Goal: Task Accomplishment & Management: Complete application form

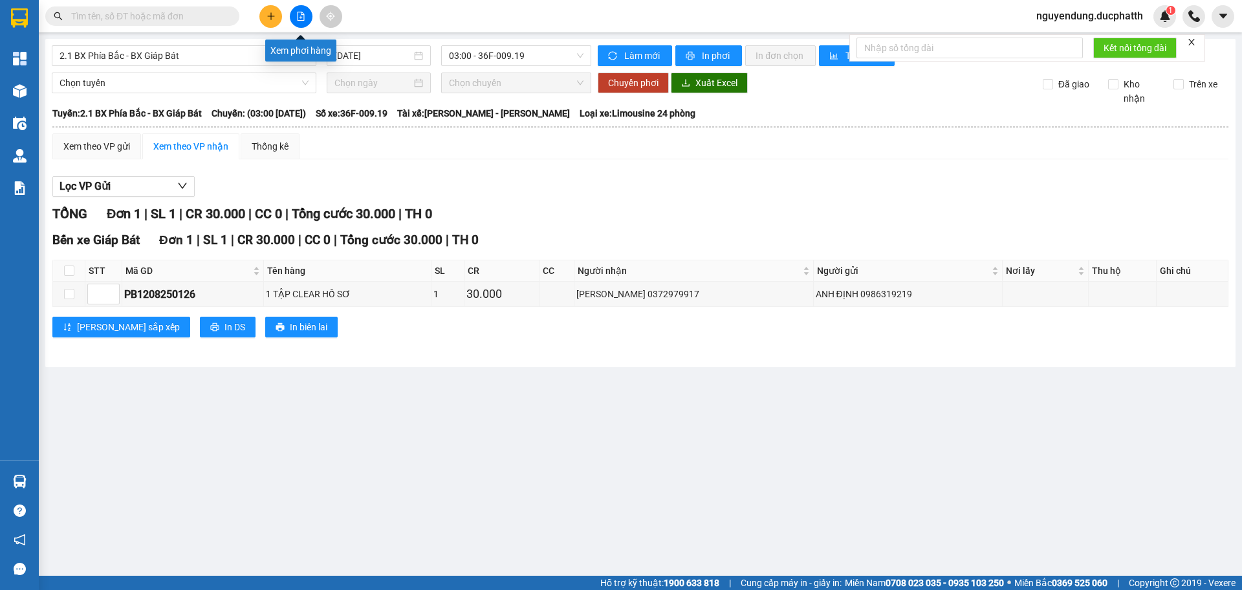
click at [306, 21] on button at bounding box center [301, 16] width 23 height 23
click at [307, 20] on button at bounding box center [301, 16] width 23 height 23
click at [276, 19] on button at bounding box center [270, 16] width 23 height 23
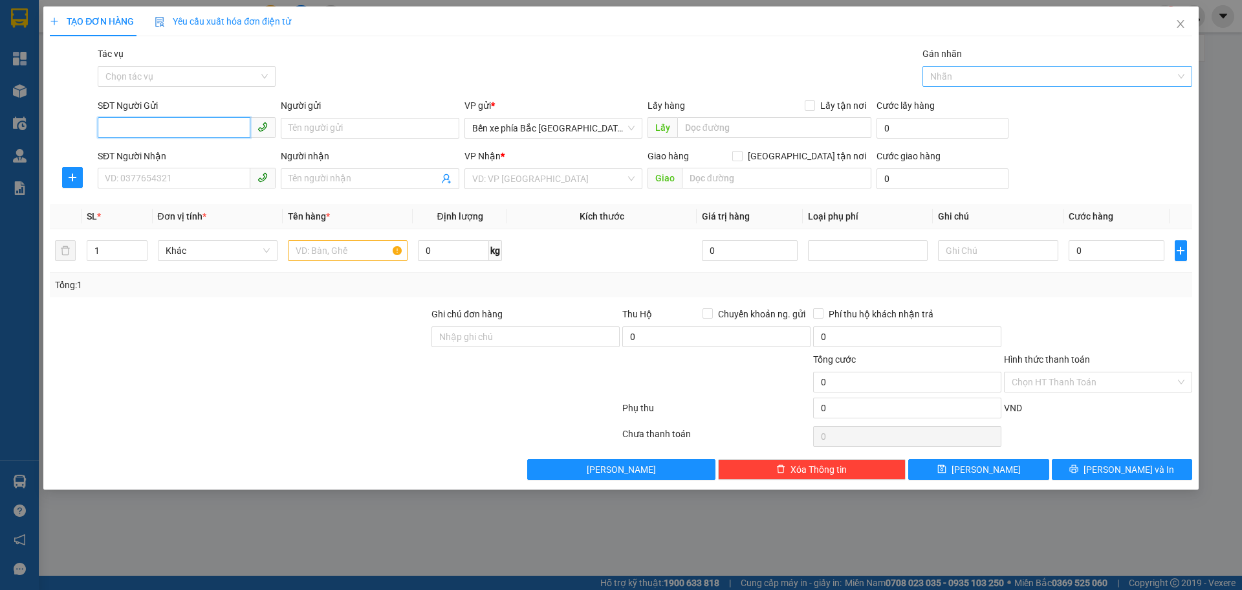
click at [956, 83] on div at bounding box center [1051, 77] width 250 height 16
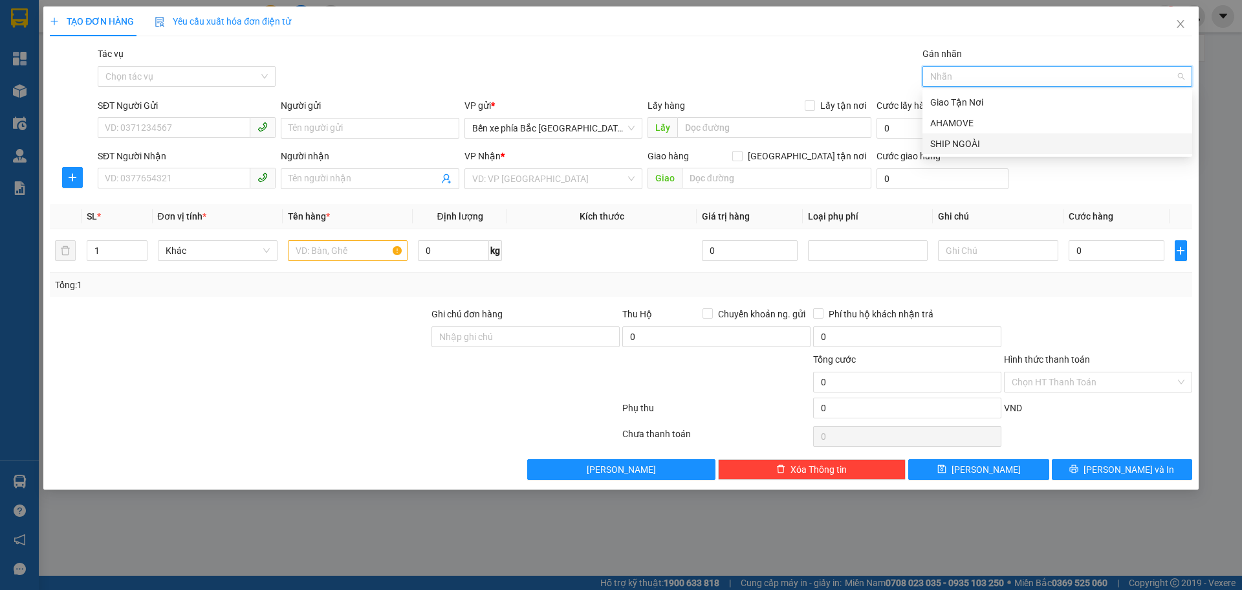
click at [944, 144] on div "SHIP NGOÀI" at bounding box center [1058, 144] width 254 height 14
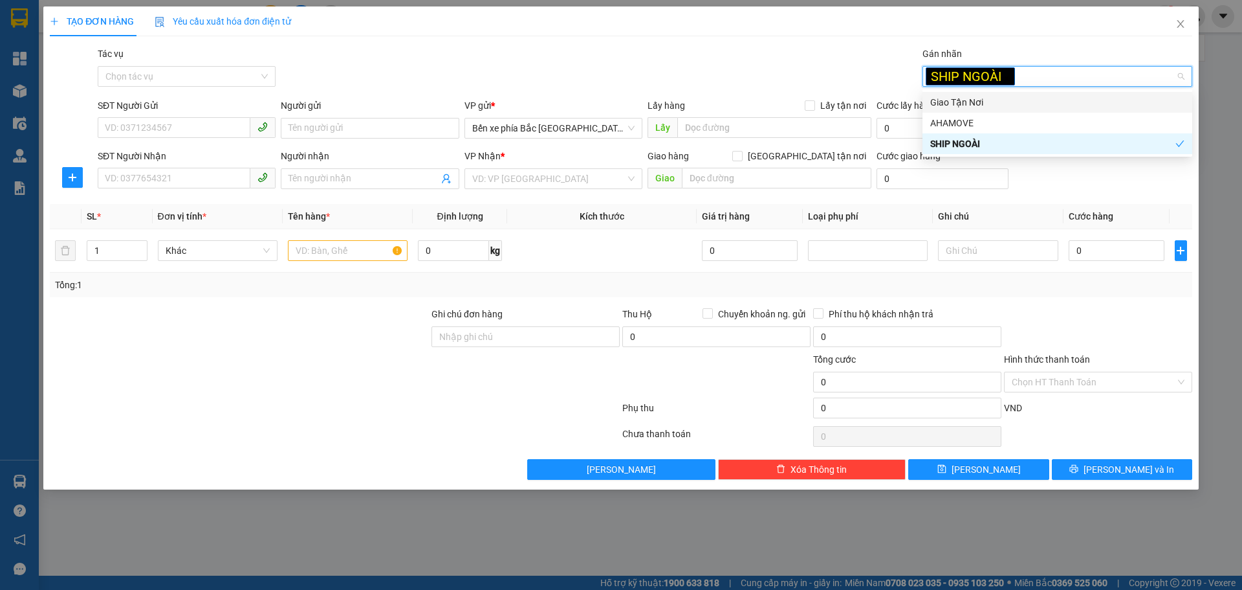
click at [1140, 98] on div "Giao Tận Nơi" at bounding box center [1058, 102] width 254 height 14
click at [845, 63] on div "Tác vụ Chọn tác vụ Gán nhãn SHIP NGOÀI Giao Tận Nơi" at bounding box center [645, 69] width 1100 height 45
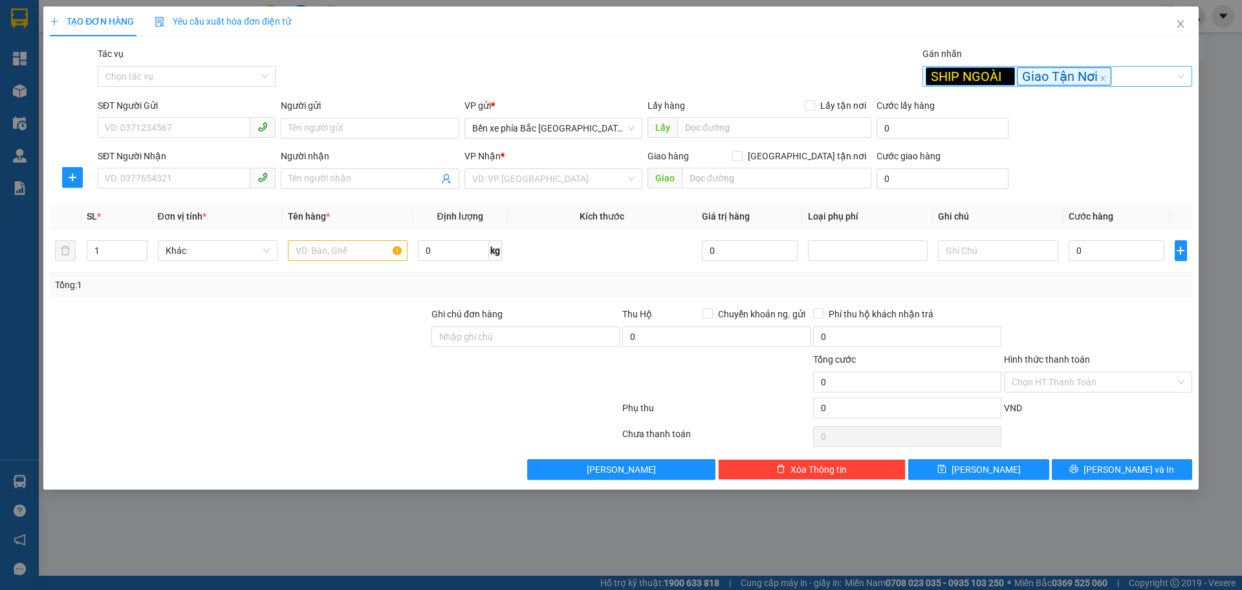
click at [1006, 74] on span "SHIP NGOÀI" at bounding box center [970, 76] width 89 height 18
click at [130, 129] on input "SĐT Người Gửi" at bounding box center [174, 127] width 153 height 21
type input "0"
drag, startPoint x: 163, startPoint y: 152, endPoint x: 168, endPoint y: 145, distance: 8.4
click at [163, 151] on div "SĐT Người Nhận" at bounding box center [187, 156] width 178 height 14
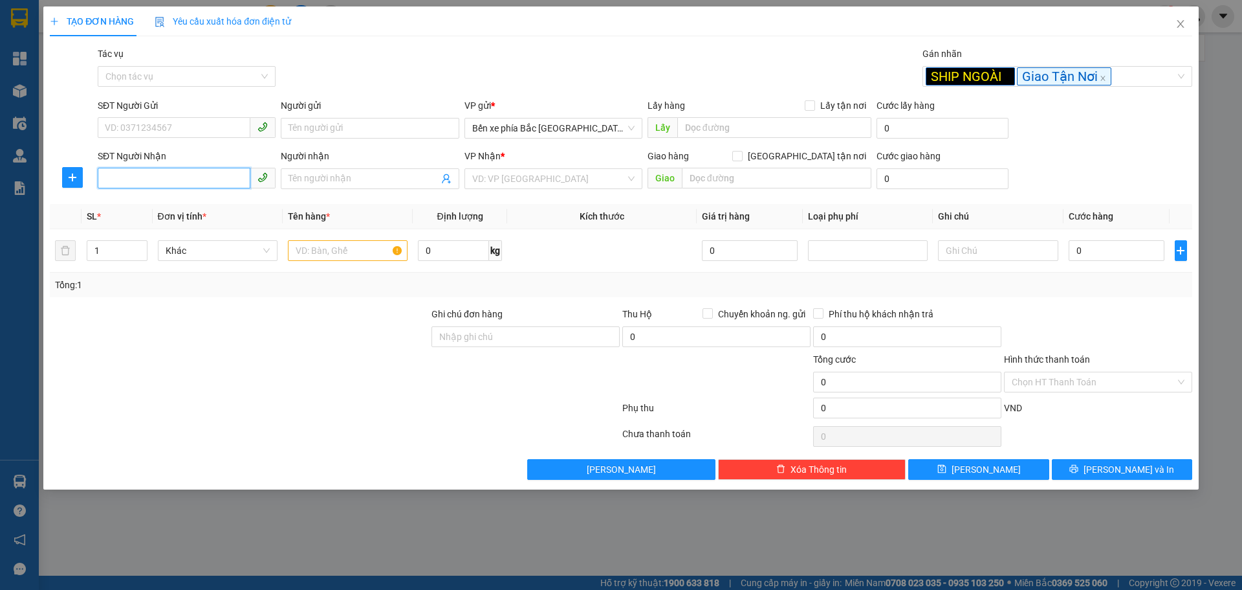
click at [163, 168] on input "SĐT Người Nhận" at bounding box center [174, 178] width 153 height 21
click at [160, 127] on input "SĐT Người Gửi" at bounding box center [174, 127] width 153 height 21
paste input "0912035787"
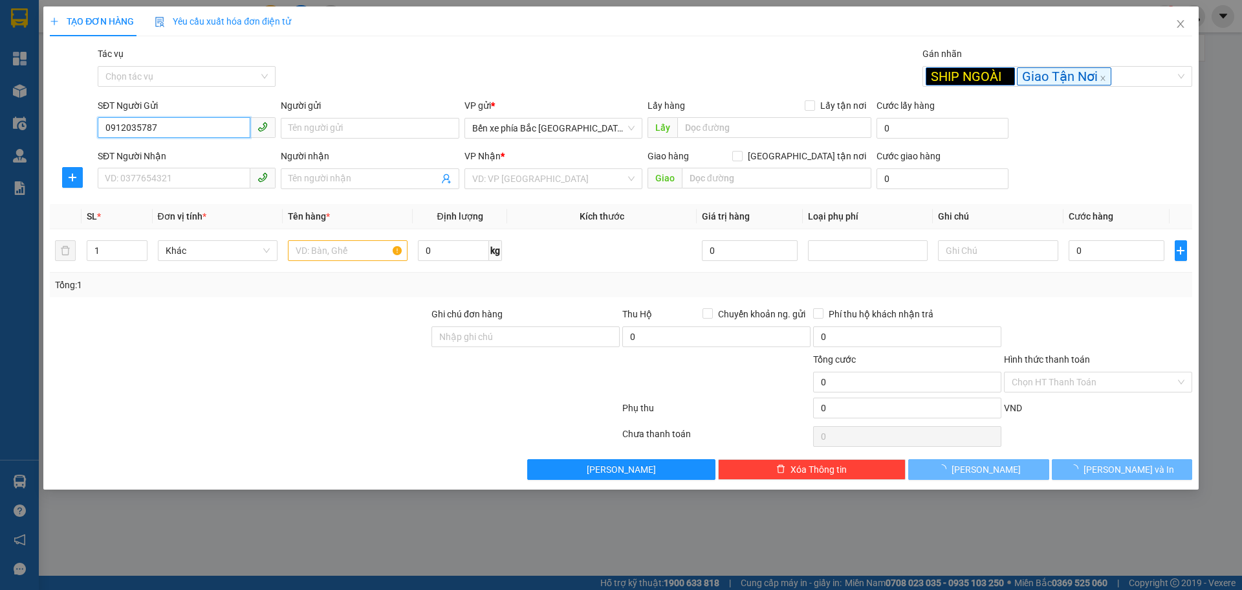
type input "0912035787"
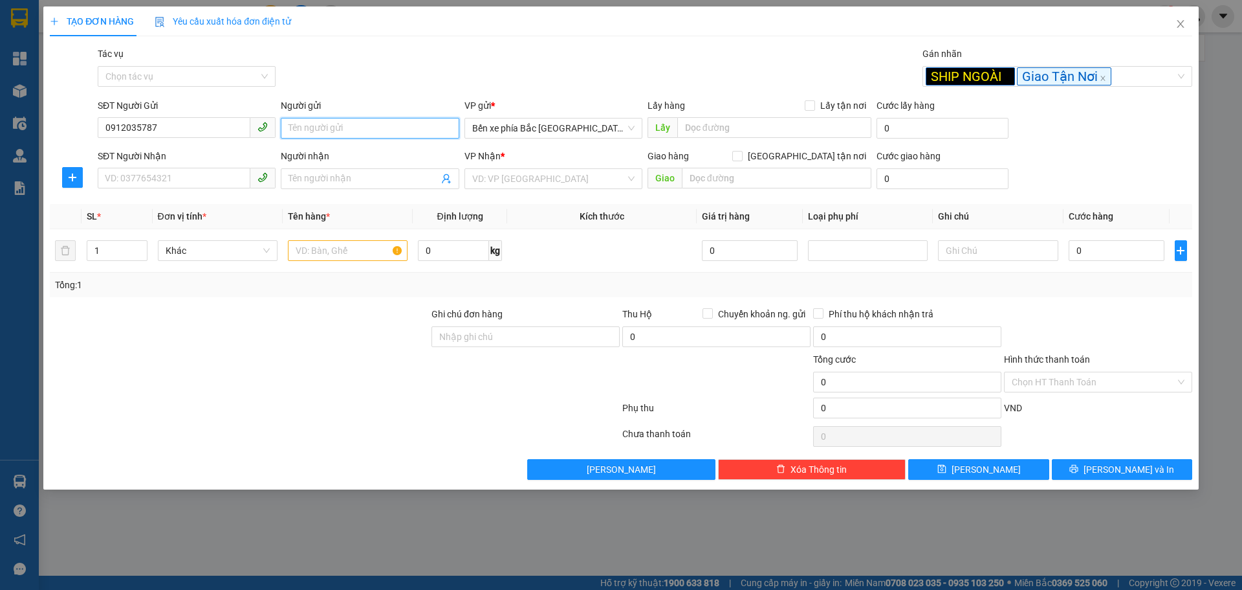
click at [371, 129] on input "Người gửi" at bounding box center [370, 128] width 178 height 21
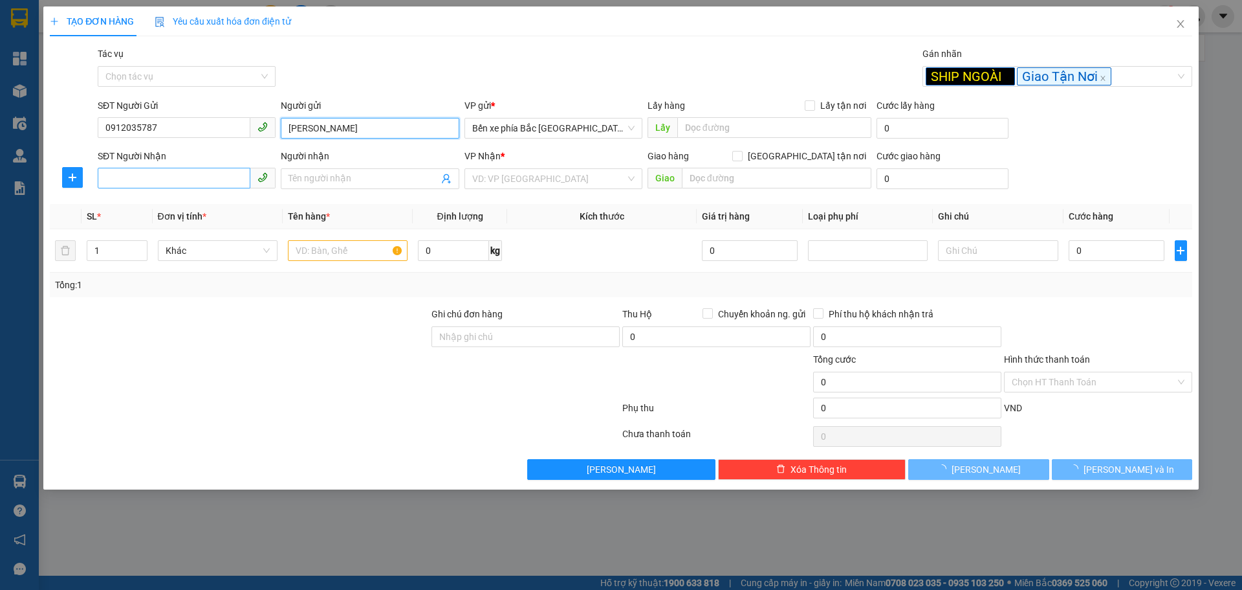
type input "[PERSON_NAME]"
click at [181, 184] on input "SĐT Người Nhận" at bounding box center [174, 178] width 153 height 21
click at [181, 184] on input "0976066793" at bounding box center [174, 178] width 153 height 21
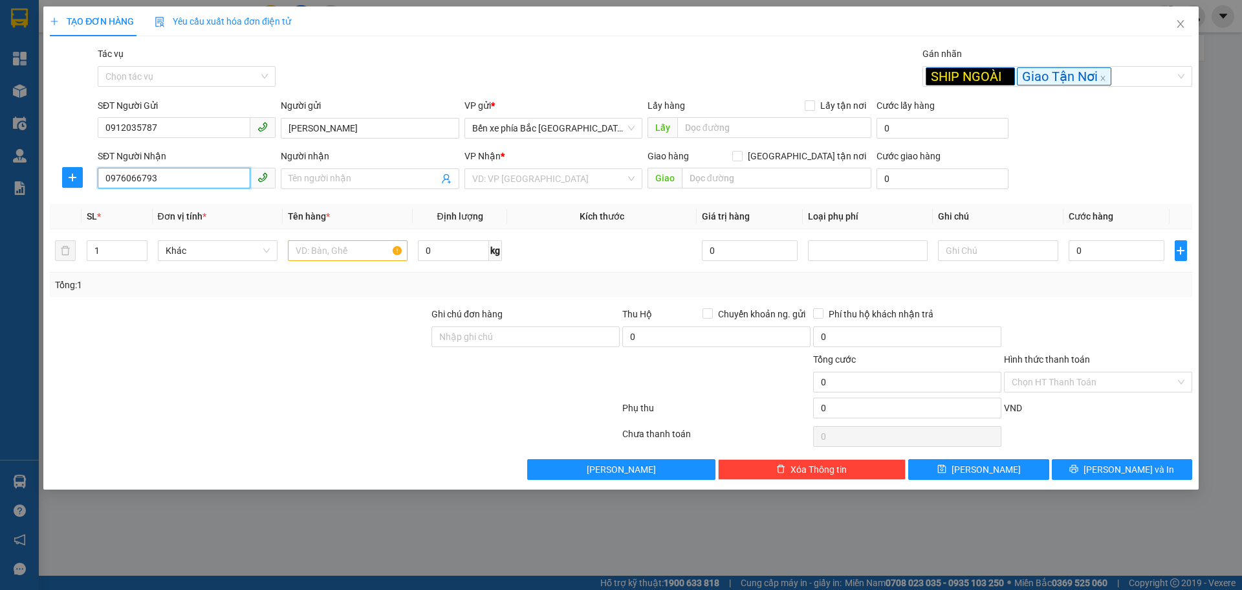
click at [181, 184] on input "0976066793" at bounding box center [174, 178] width 153 height 21
type input "0976066793"
click at [294, 170] on span at bounding box center [370, 178] width 178 height 21
type input "[PERSON_NAME]"
click at [610, 171] on input "search" at bounding box center [548, 178] width 153 height 19
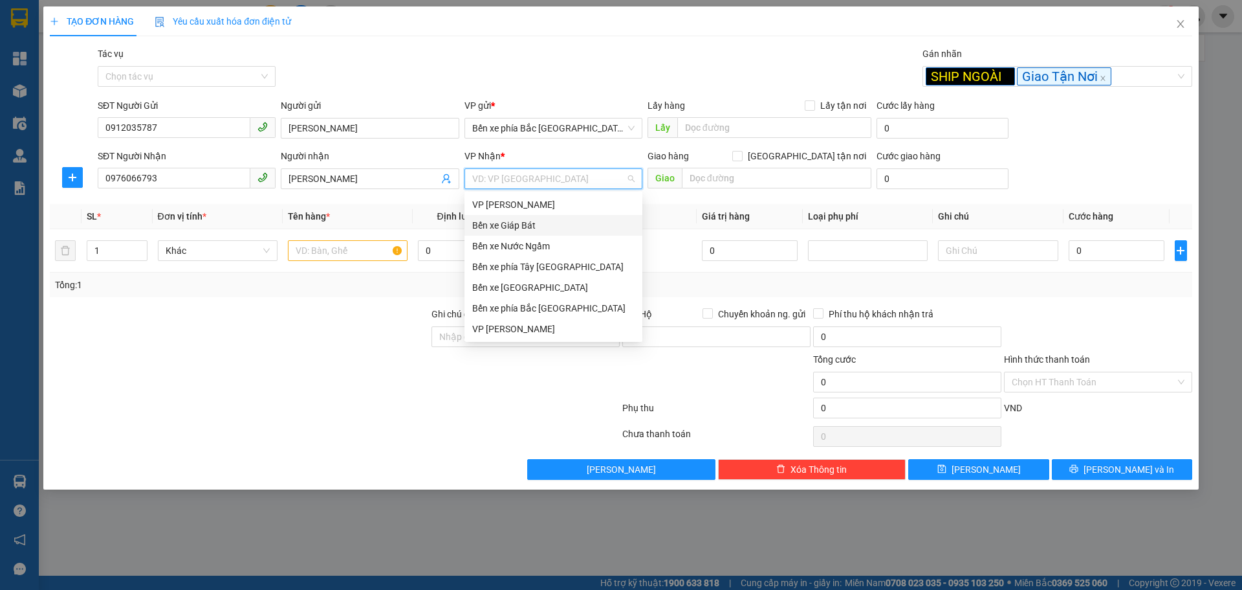
click at [557, 226] on div "Bến xe Giáp Bát" at bounding box center [553, 225] width 162 height 14
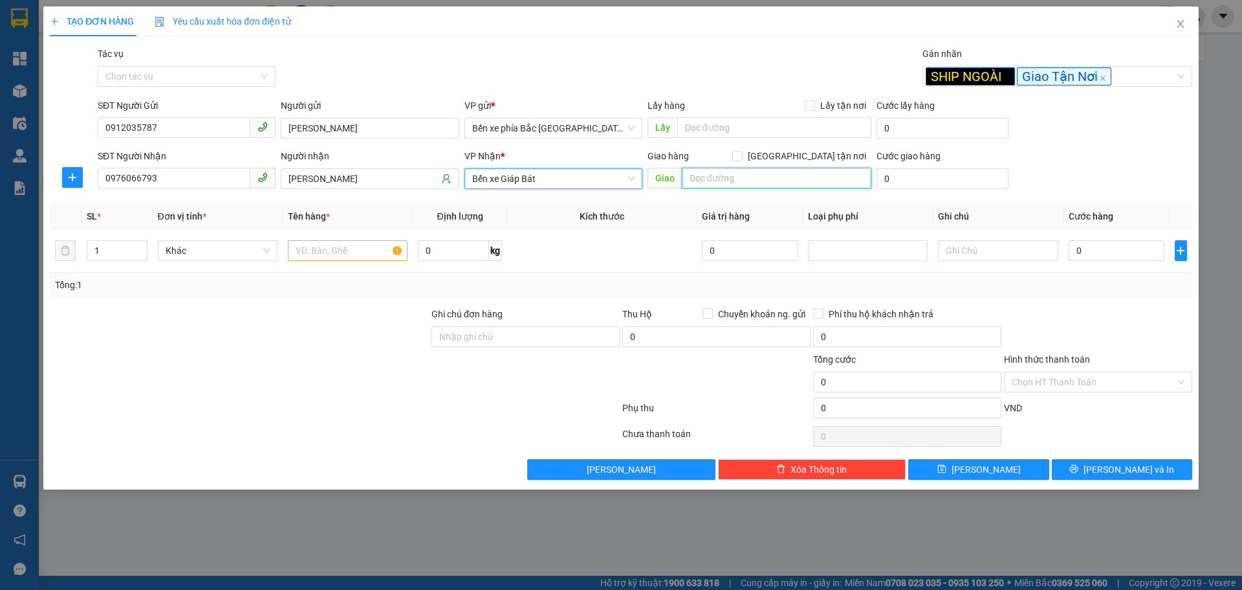
click at [823, 179] on input "text" at bounding box center [777, 178] width 190 height 21
click at [767, 177] on input "text" at bounding box center [777, 178] width 190 height 21
paste input "Cổ Điển B, Tứ Hiệp, [GEOGRAPHIC_DATA], [GEOGRAPHIC_DATA], [GEOGRAPHIC_DATA]"
click at [739, 180] on input "Cổ Điển B, Tứ Hiệp, [GEOGRAPHIC_DATA], [GEOGRAPHIC_DATA], [GEOGRAPHIC_DATA]" at bounding box center [777, 178] width 190 height 21
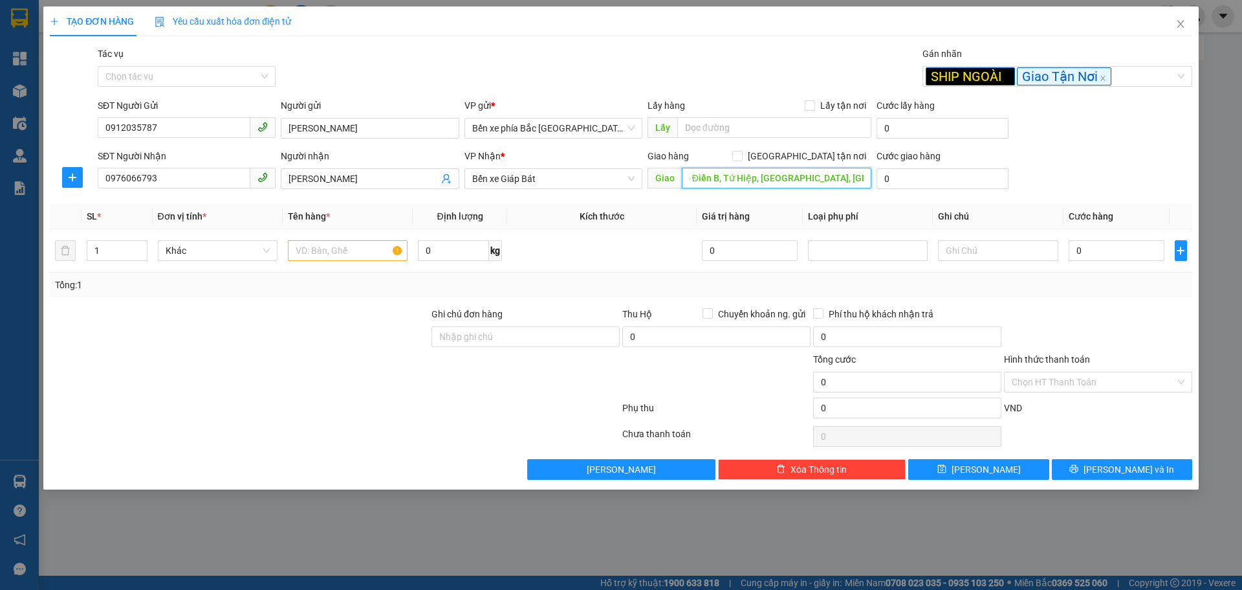
scroll to position [0, 0]
click at [686, 177] on input "thôn cương NôCổ Điển B, [GEOGRAPHIC_DATA], [GEOGRAPHIC_DATA], [GEOGRAPHIC_DATA]…" at bounding box center [777, 178] width 190 height 21
click at [751, 176] on input "thôn cương NôCổ Điển B, [GEOGRAPHIC_DATA], [GEOGRAPHIC_DATA], [GEOGRAPHIC_DATA]…" at bounding box center [777, 178] width 190 height 21
click at [689, 172] on input "thôn cương Ngô-Cổ Điển B, [GEOGRAPHIC_DATA], [GEOGRAPHIC_DATA], [GEOGRAPHIC_DAT…" at bounding box center [777, 178] width 190 height 21
type input "sn 15 ngõ Ngò2-thôn cương [GEOGRAPHIC_DATA], [GEOGRAPHIC_DATA], [GEOGRAPHIC_DAT…"
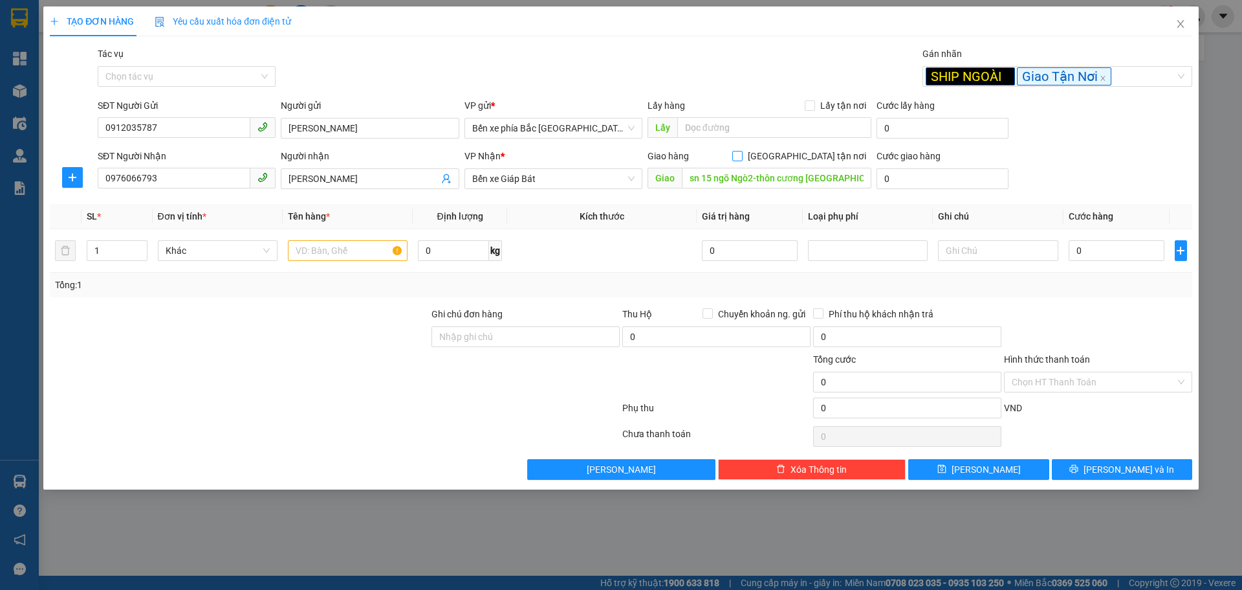
click at [742, 153] on input "[GEOGRAPHIC_DATA] tận nơi" at bounding box center [737, 155] width 9 height 9
checkbox input "true"
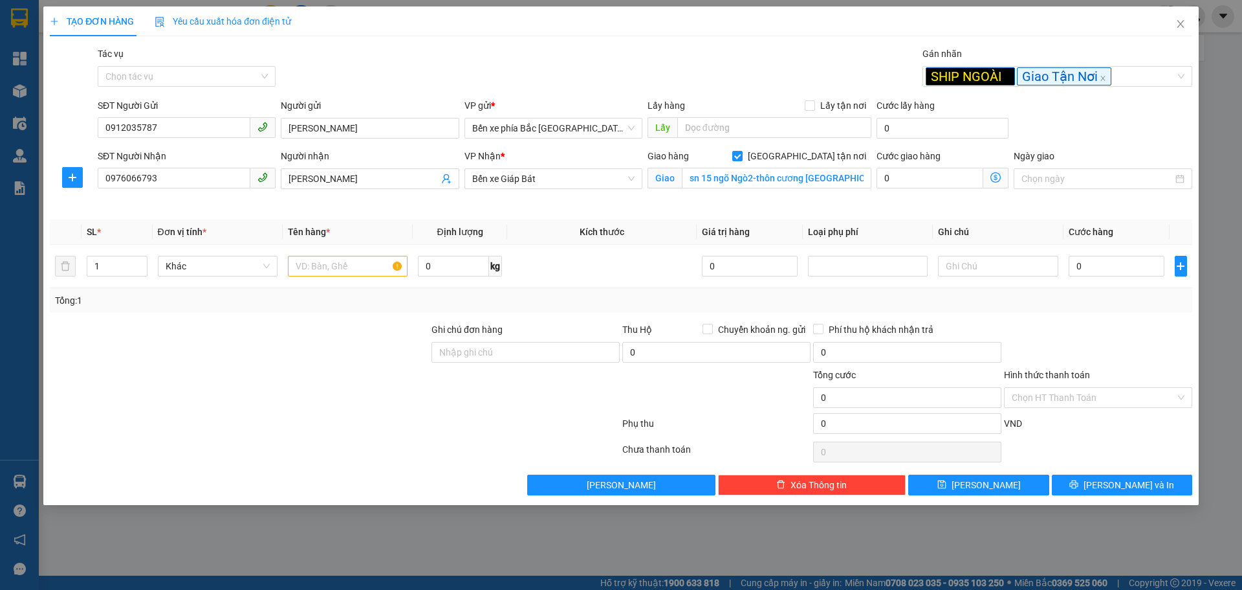
click at [997, 179] on icon "dollar-circle" at bounding box center [996, 177] width 10 height 10
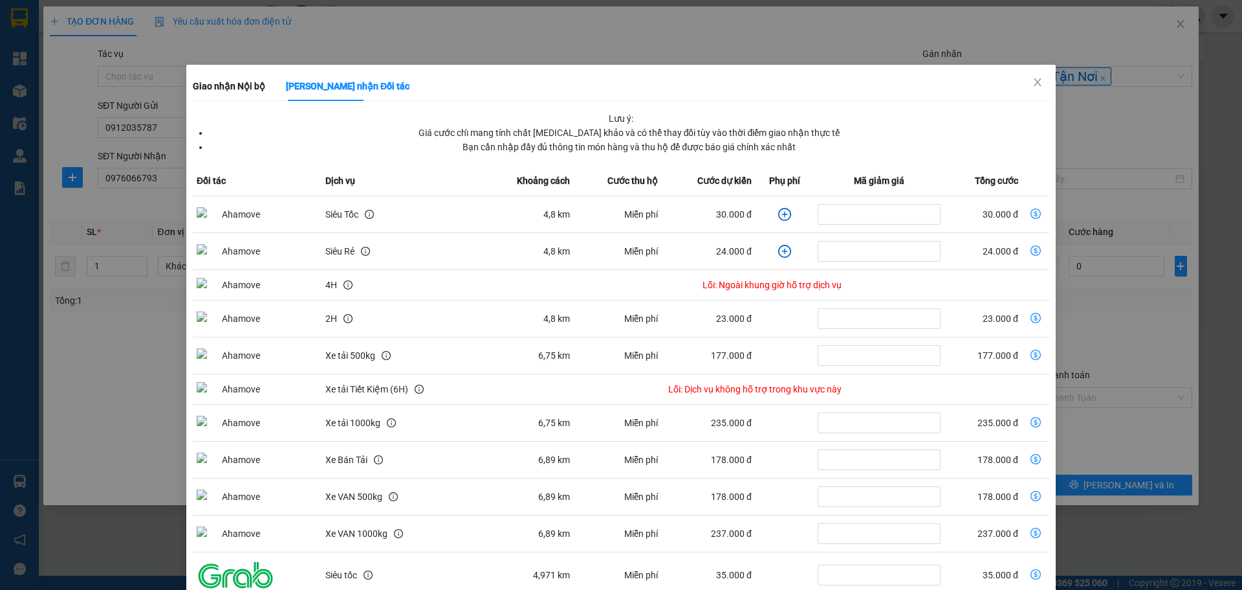
click at [778, 219] on icon "plus-circle" at bounding box center [784, 214] width 13 height 13
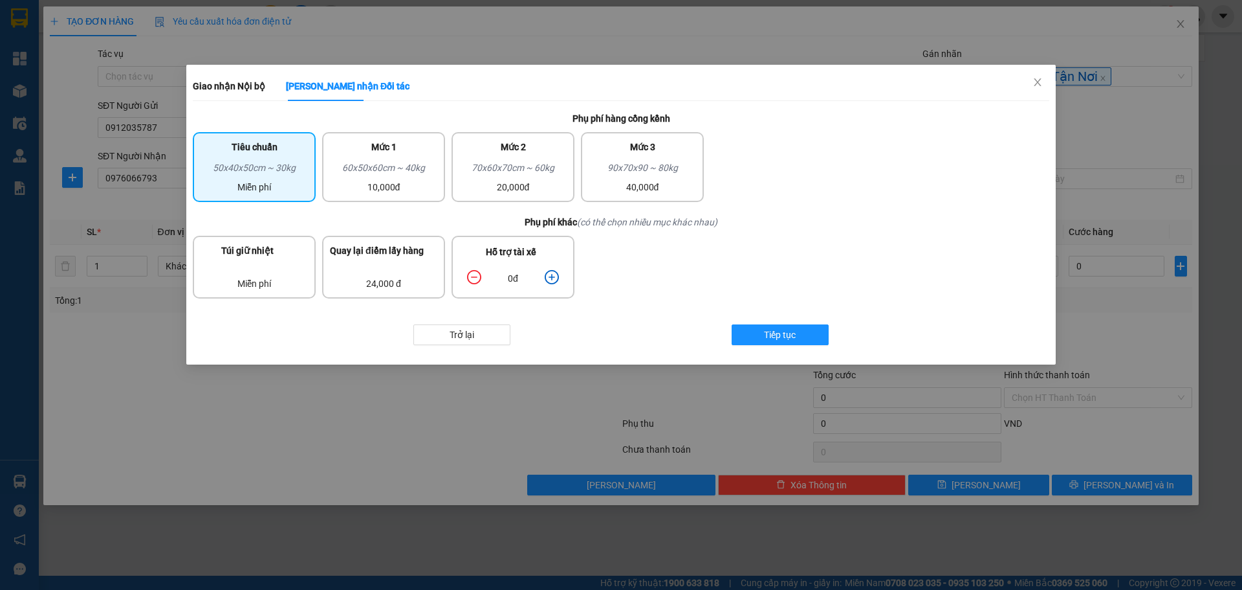
click at [551, 276] on icon "plus-circle" at bounding box center [552, 277] width 14 height 14
click at [753, 330] on button "Tiếp tục" at bounding box center [780, 334] width 97 height 21
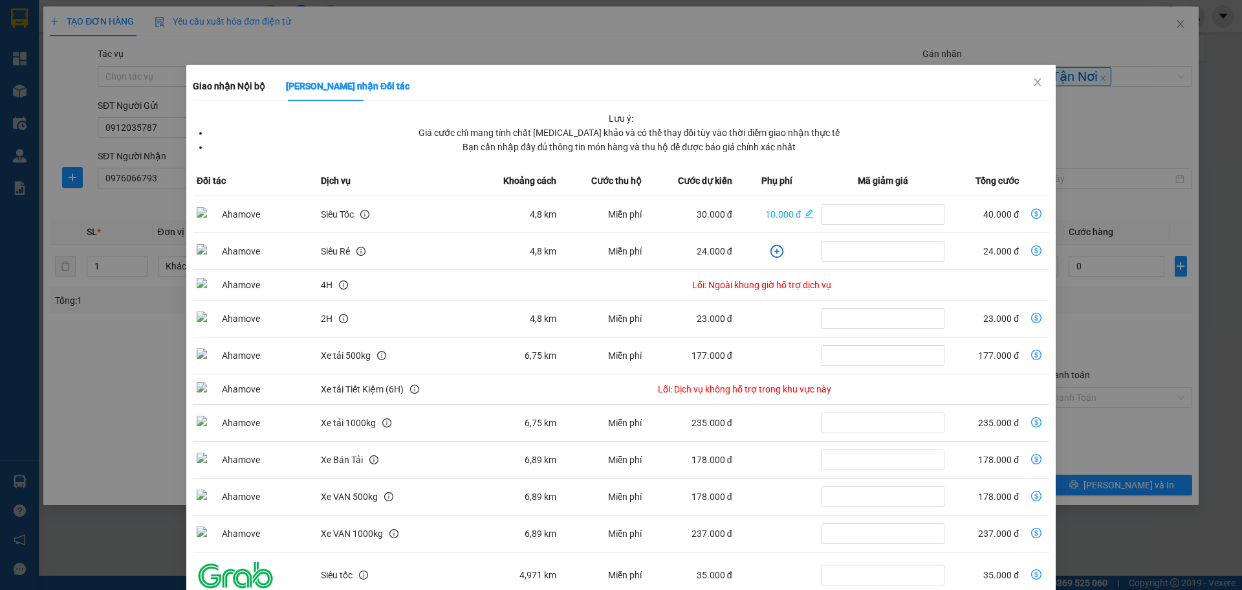
click at [993, 212] on td "40.000 đ" at bounding box center [986, 214] width 74 height 37
click at [995, 210] on td "40.000 đ" at bounding box center [986, 214] width 74 height 37
click at [1032, 213] on icon "dollar-circle" at bounding box center [1037, 213] width 10 height 10
type input "40.000"
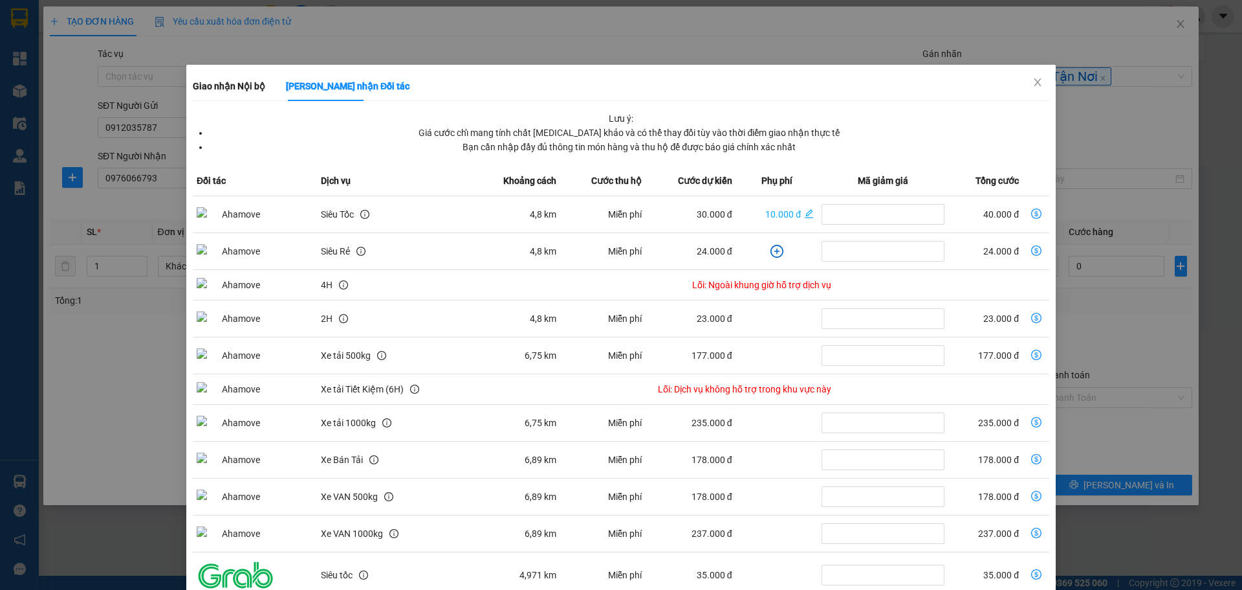
type input "40.000"
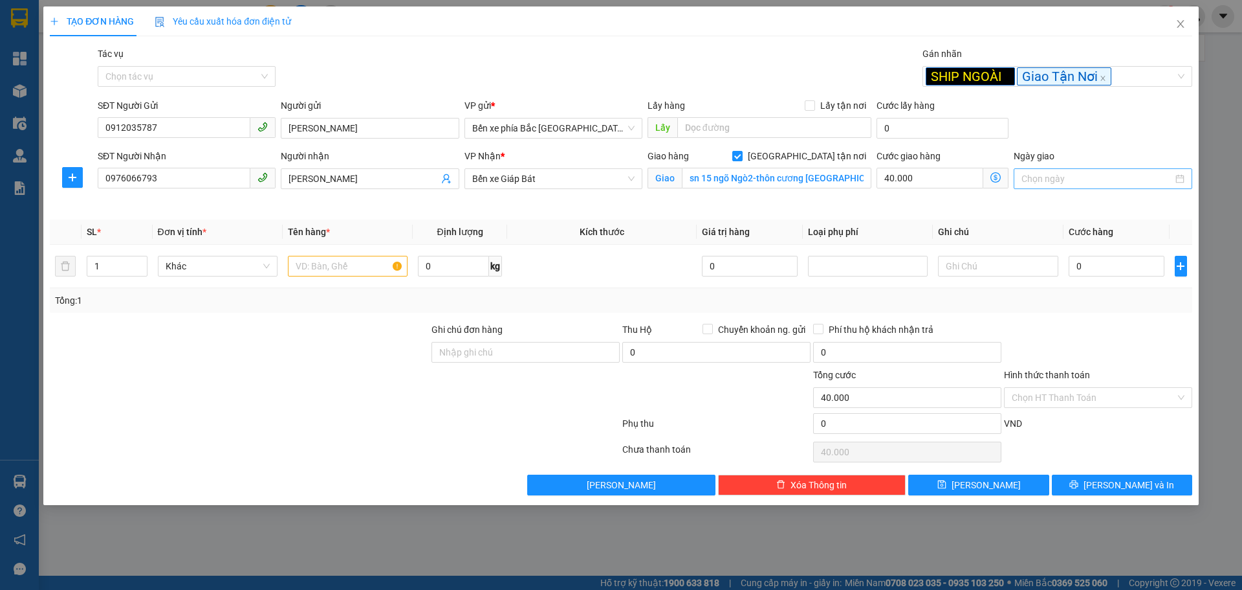
click at [1114, 184] on input "Ngày giao" at bounding box center [1097, 178] width 151 height 14
type input "[DATE]"
click at [1105, 295] on div "13" at bounding box center [1104, 293] width 16 height 16
click at [1107, 264] on input "0" at bounding box center [1117, 266] width 96 height 21
type input "3"
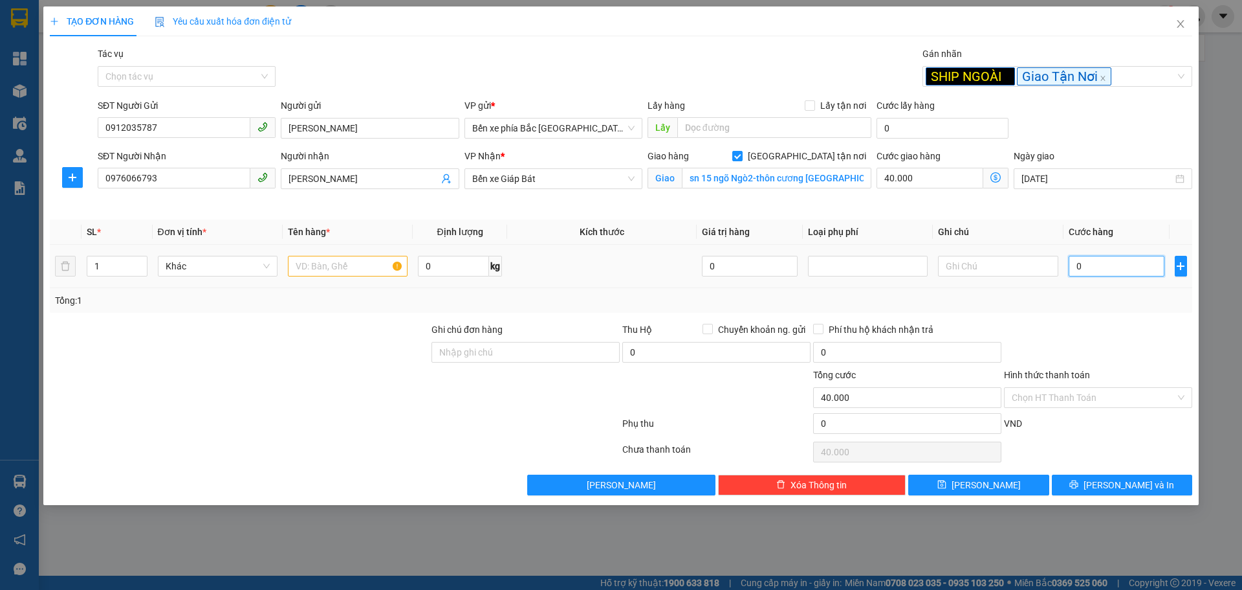
type input "40.003"
type input "30"
type input "40.030"
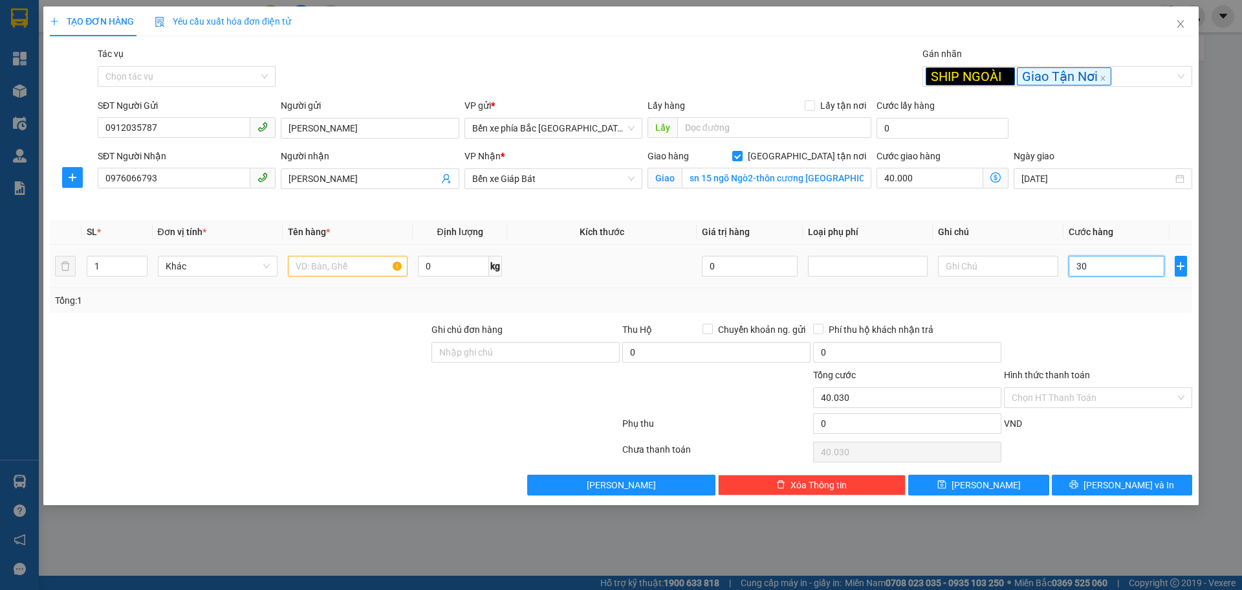
type input "300"
type input "40.300"
type input "3.000"
type input "43.000"
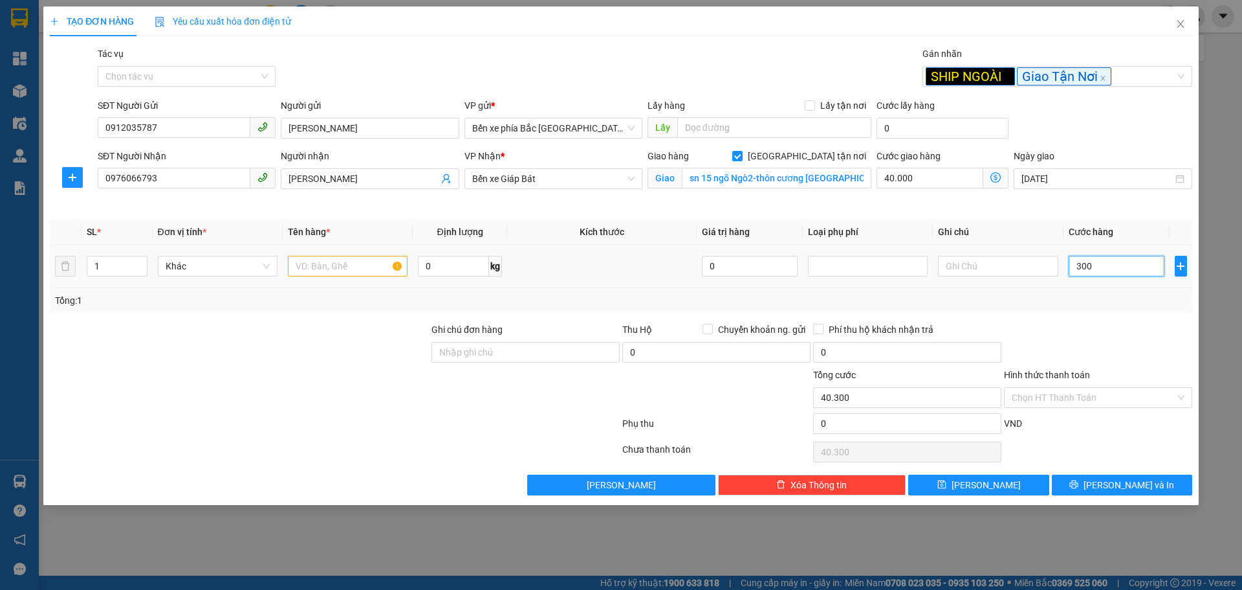
type input "43.000"
type input "30.000"
type input "70.000"
type input "30.000"
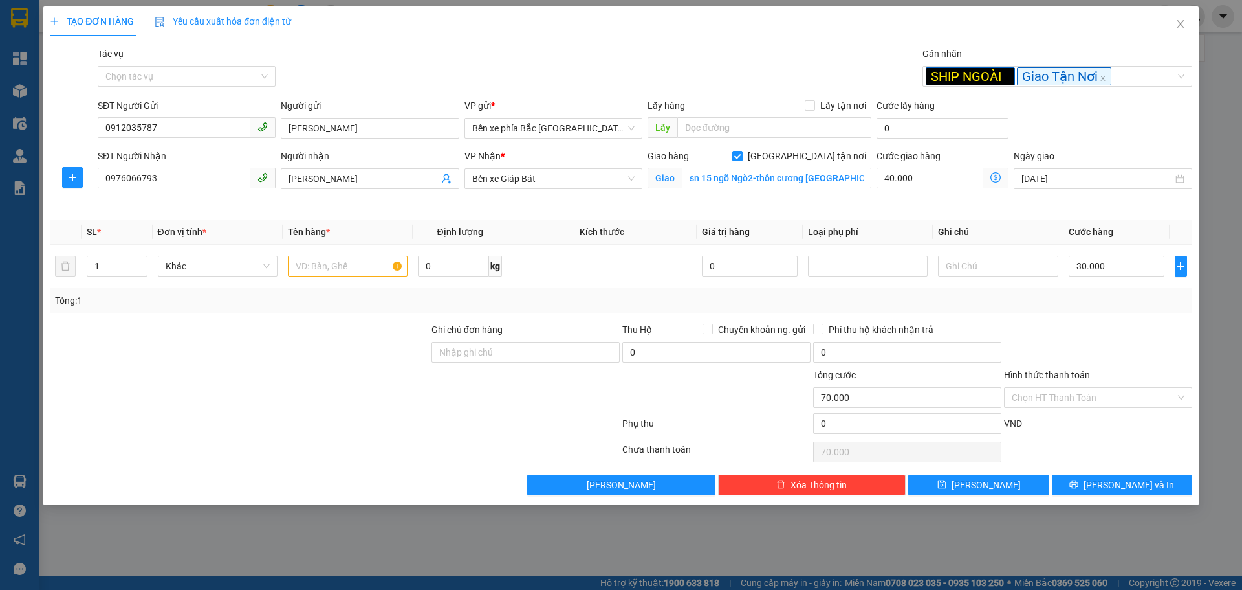
click at [1093, 315] on div "Transit Pickup Surcharge Ids Transit Deliver Surcharge Ids Transit Deliver Surc…" at bounding box center [621, 271] width 1143 height 448
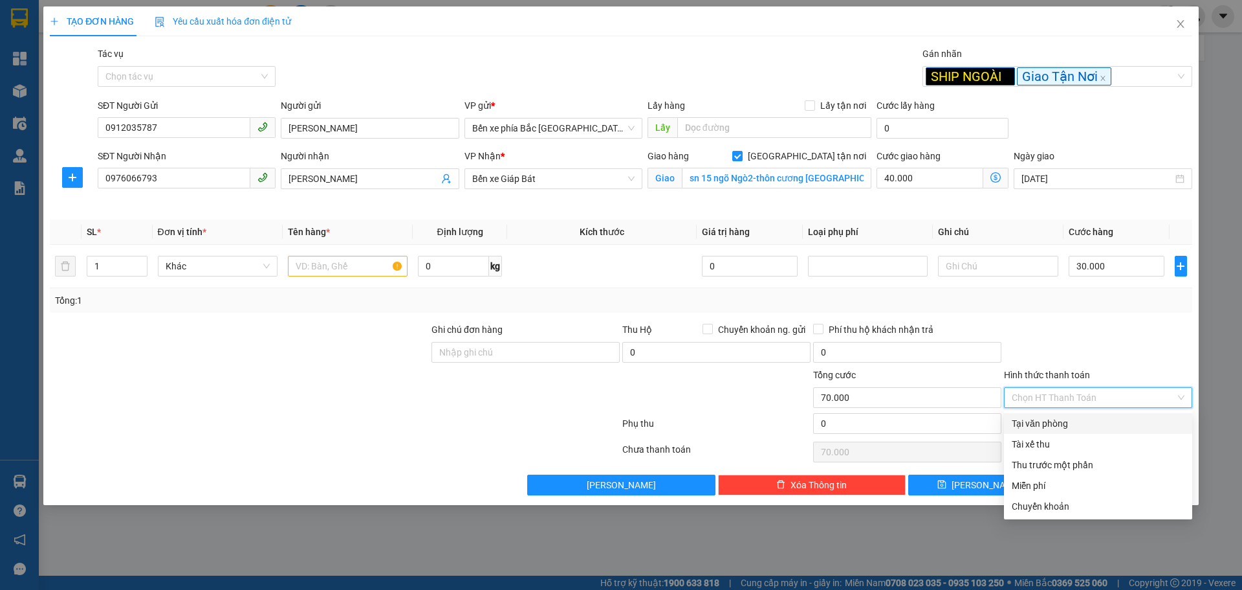
click at [1087, 403] on input "Hình thức thanh toán" at bounding box center [1094, 397] width 164 height 19
click at [1081, 423] on div "Tại văn phòng" at bounding box center [1098, 423] width 173 height 14
type input "0"
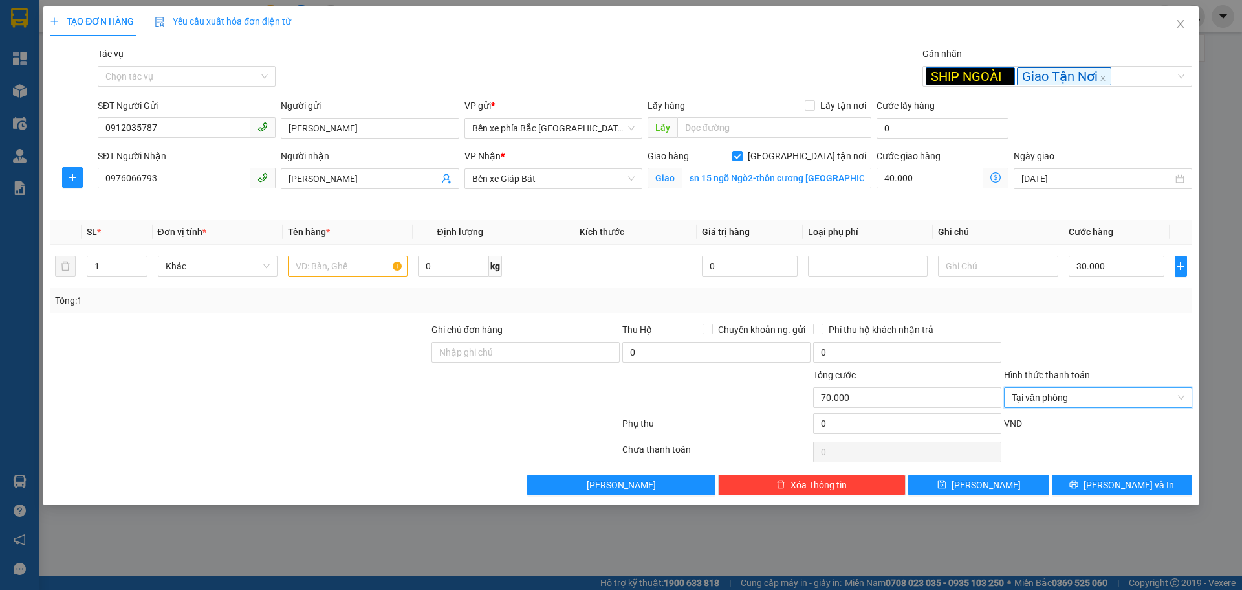
click at [1077, 419] on div "VND" at bounding box center [1098, 427] width 191 height 23
click at [542, 353] on input "Ghi chú đơn hàng" at bounding box center [526, 352] width 188 height 21
click at [975, 269] on input "text" at bounding box center [998, 266] width 120 height 21
type input "Người nhận dã thanh toán"
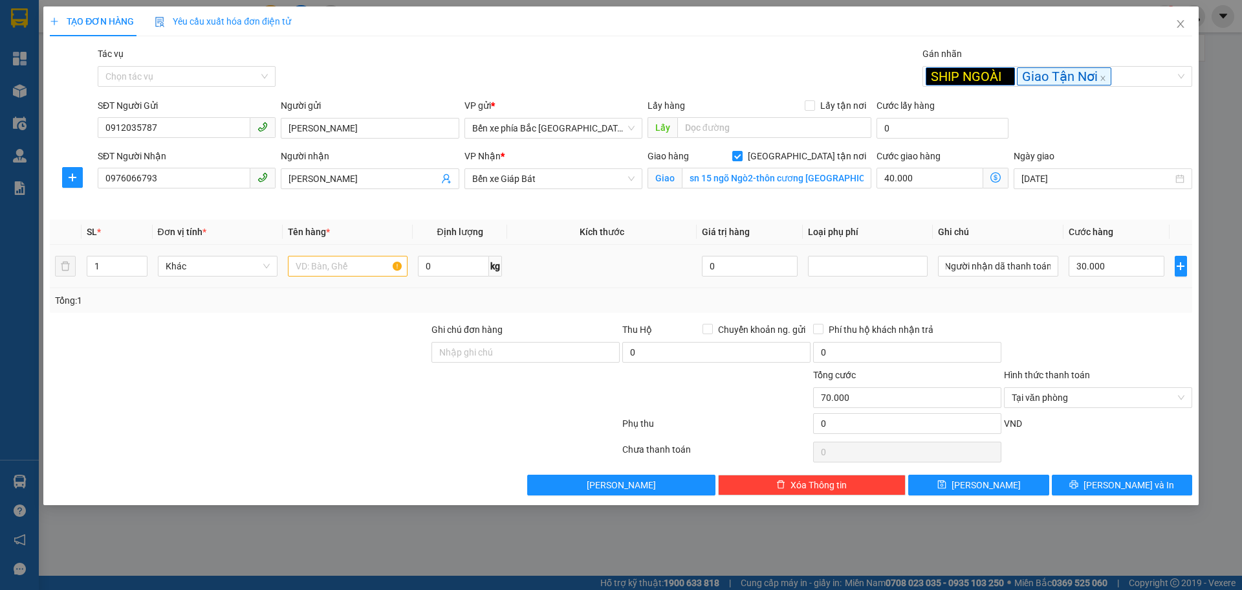
click at [1000, 285] on td "Người nhận dã thanh toán" at bounding box center [998, 266] width 130 height 43
click at [329, 279] on td at bounding box center [348, 266] width 130 height 43
click at [331, 269] on input "text" at bounding box center [348, 266] width 120 height 21
type input "1 bọc quần áo"
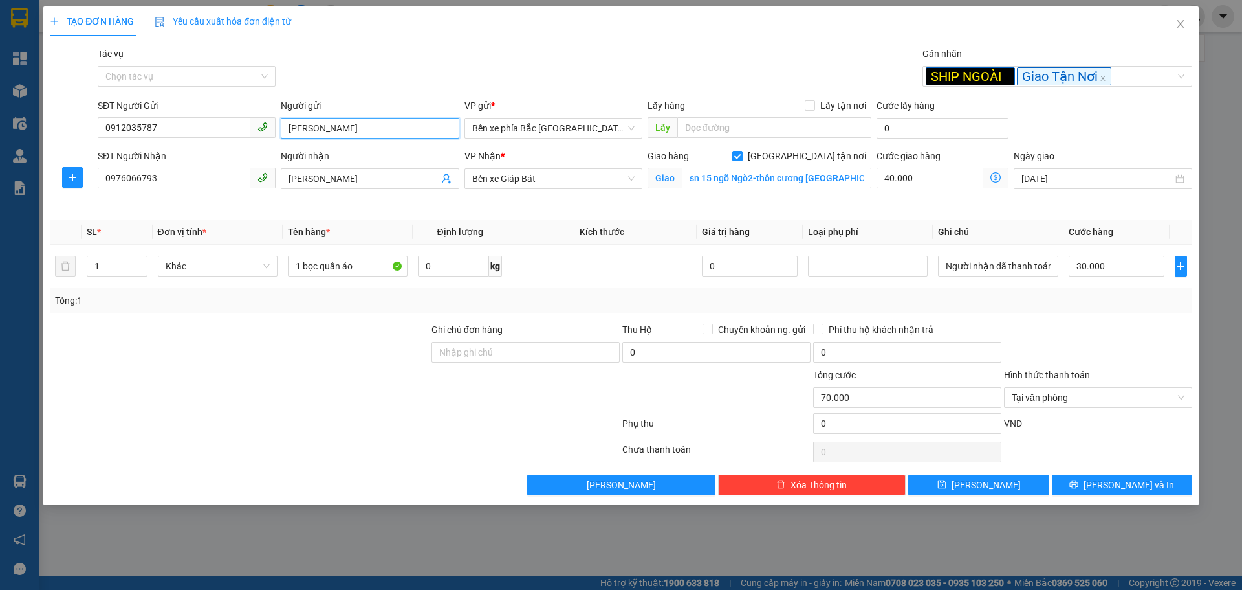
click at [362, 132] on input "[PERSON_NAME]" at bounding box center [370, 128] width 178 height 21
type input "[PERSON_NAME] (người nhà LX Lâm 194)"
click at [1080, 477] on button "[PERSON_NAME] và In" at bounding box center [1122, 484] width 140 height 21
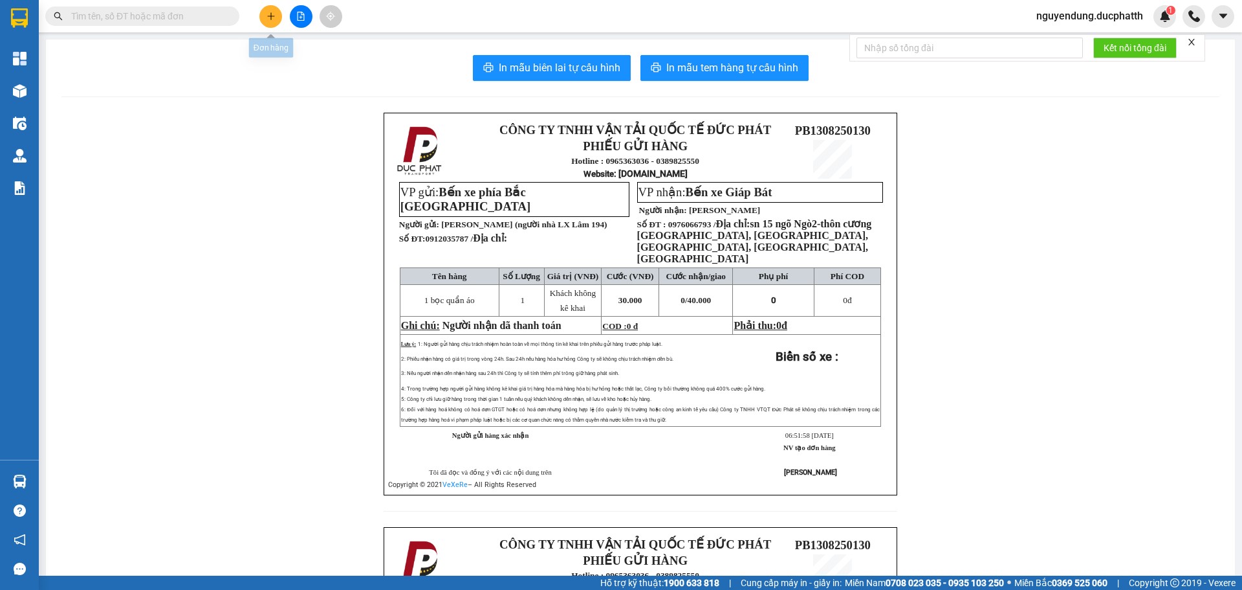
click at [299, 16] on icon "file-add" at bounding box center [300, 16] width 9 height 9
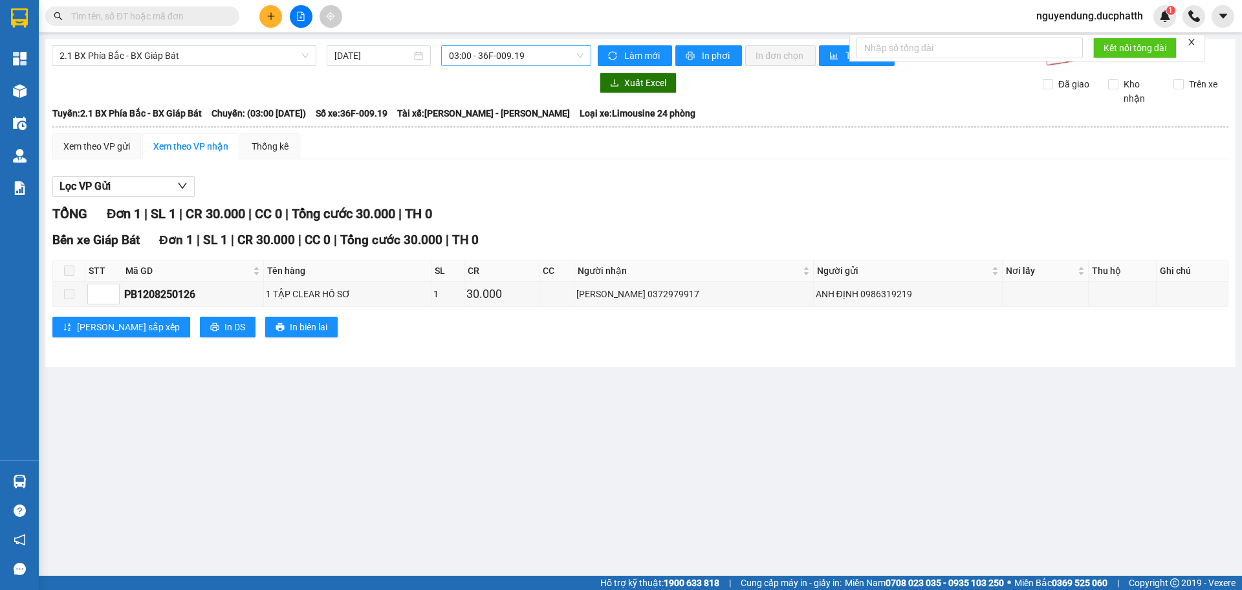
click at [522, 50] on span "03:00 - 36F-009.19" at bounding box center [516, 55] width 135 height 19
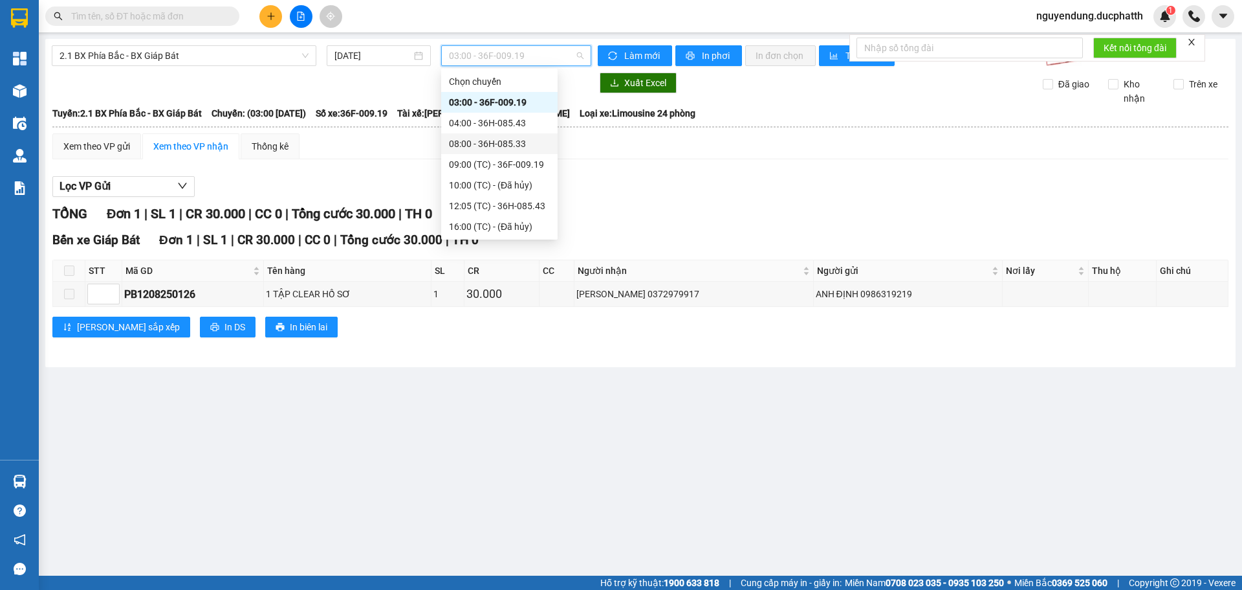
drag, startPoint x: 481, startPoint y: 149, endPoint x: 495, endPoint y: 134, distance: 20.6
click at [495, 134] on div "08:00 - 36H-085.33" at bounding box center [499, 143] width 116 height 21
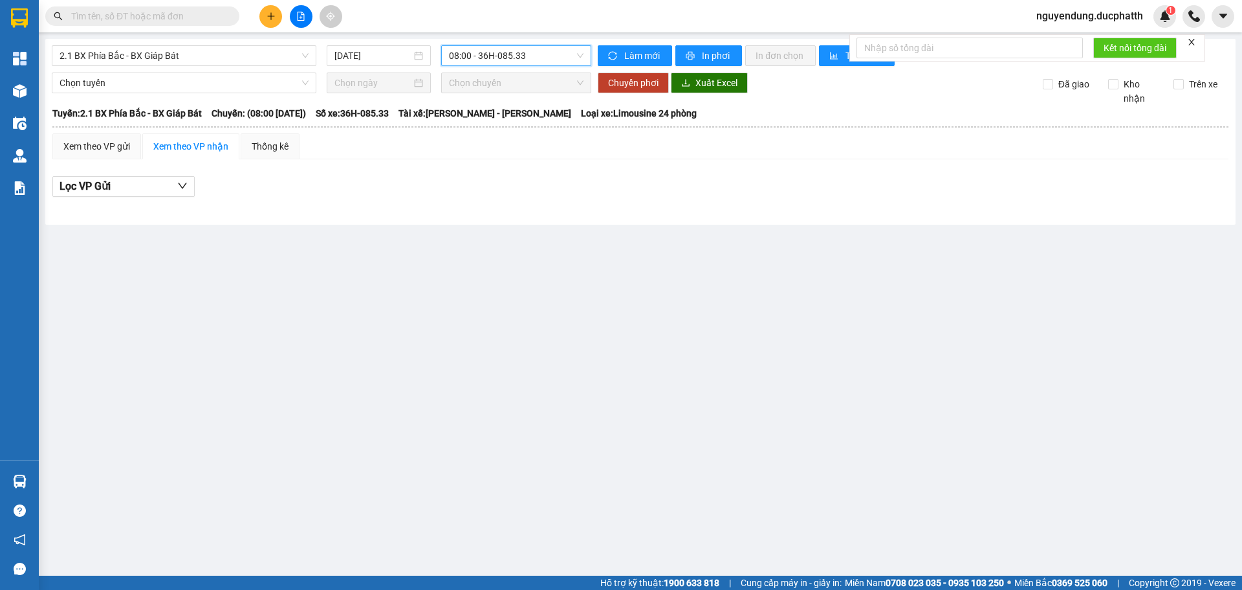
click at [551, 197] on div at bounding box center [640, 197] width 1176 height 1
click at [298, 16] on icon "file-add" at bounding box center [300, 16] width 9 height 9
click at [304, 16] on icon "file-add" at bounding box center [300, 16] width 9 height 9
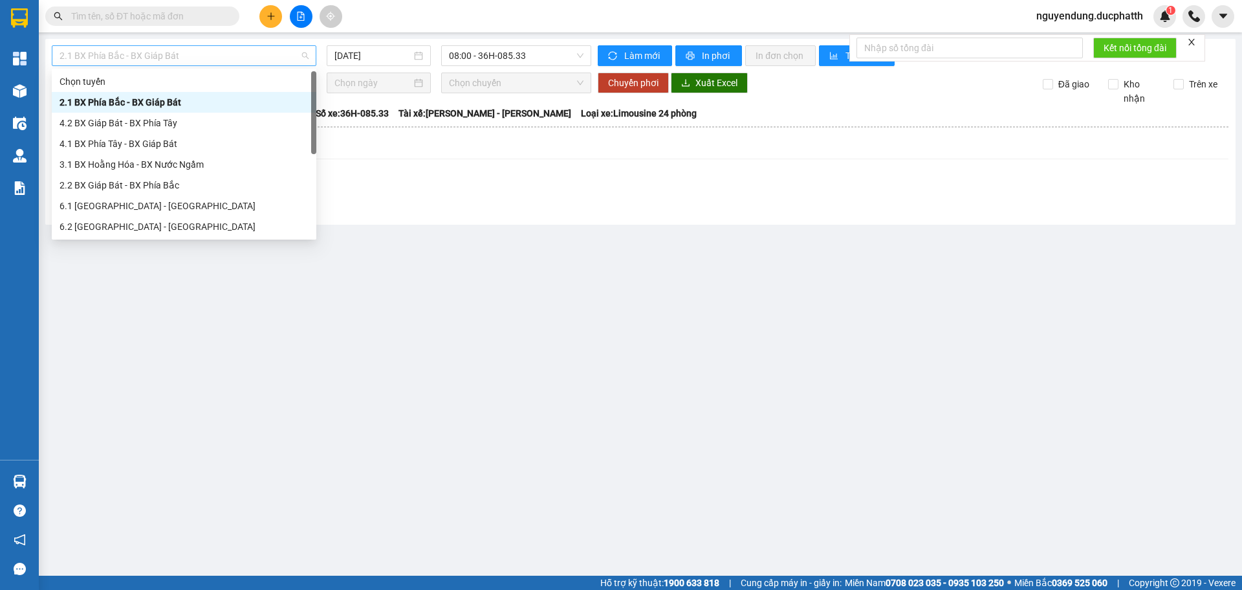
click at [120, 62] on span "2.1 BX Phía Bắc - BX Giáp Bát" at bounding box center [184, 55] width 249 height 19
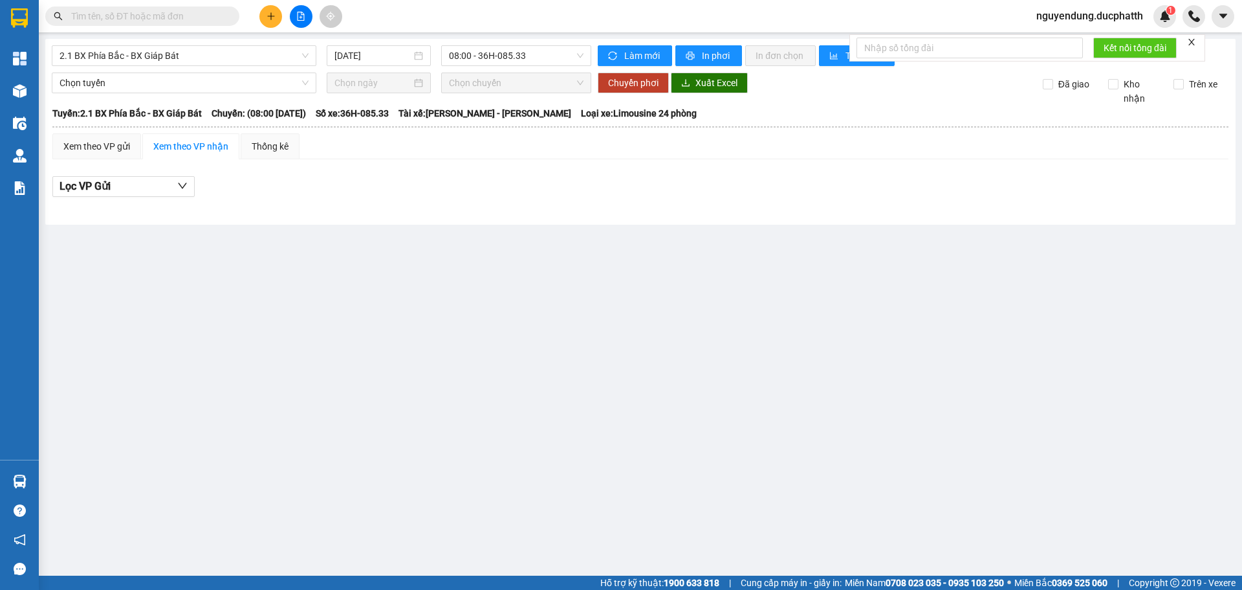
click at [492, 252] on main "2.1 BX Phía Bắc - BX Giáp Bát [DATE] 08:00 - 36H-085.33 Làm mới In phơi In đơn …" at bounding box center [621, 287] width 1242 height 575
click at [455, 263] on main "2.1 BX Phía Bắc - BX Giáp Bát [DATE] 08:00 - 36H-085.33 Làm mới In phơi In đơn …" at bounding box center [621, 287] width 1242 height 575
click at [99, 151] on div "Xem theo VP gửi" at bounding box center [96, 146] width 67 height 14
click at [181, 146] on div "Xem theo VP nhận" at bounding box center [190, 146] width 75 height 14
click at [252, 145] on div "Thống kê" at bounding box center [270, 146] width 37 height 14
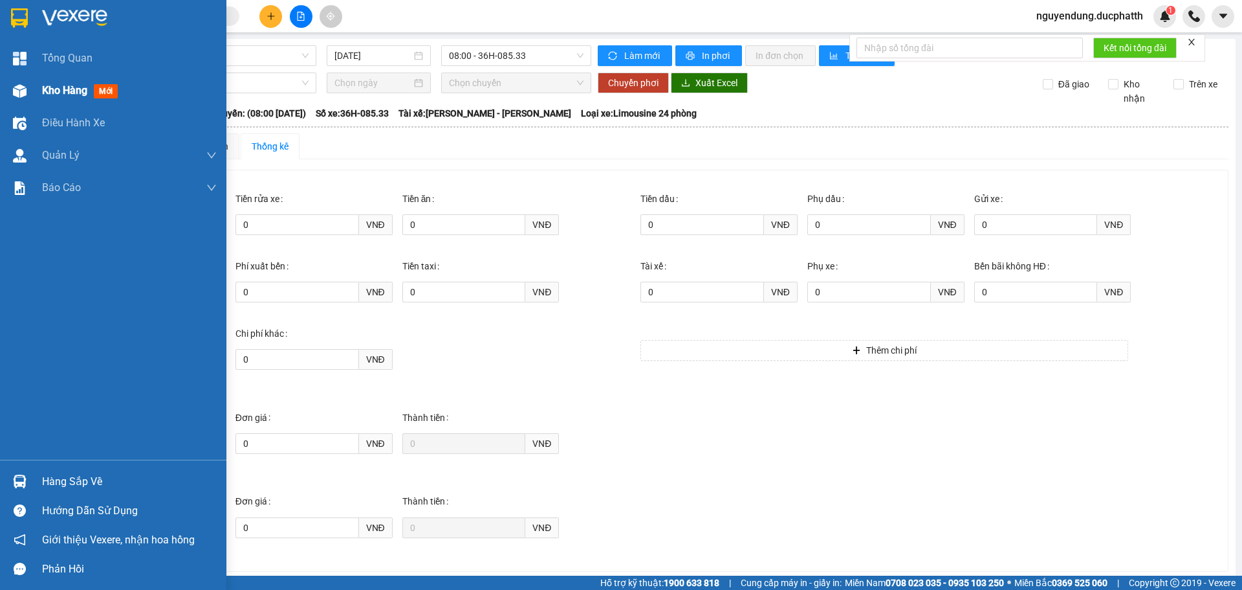
click at [61, 93] on span "Kho hàng" at bounding box center [64, 90] width 45 height 12
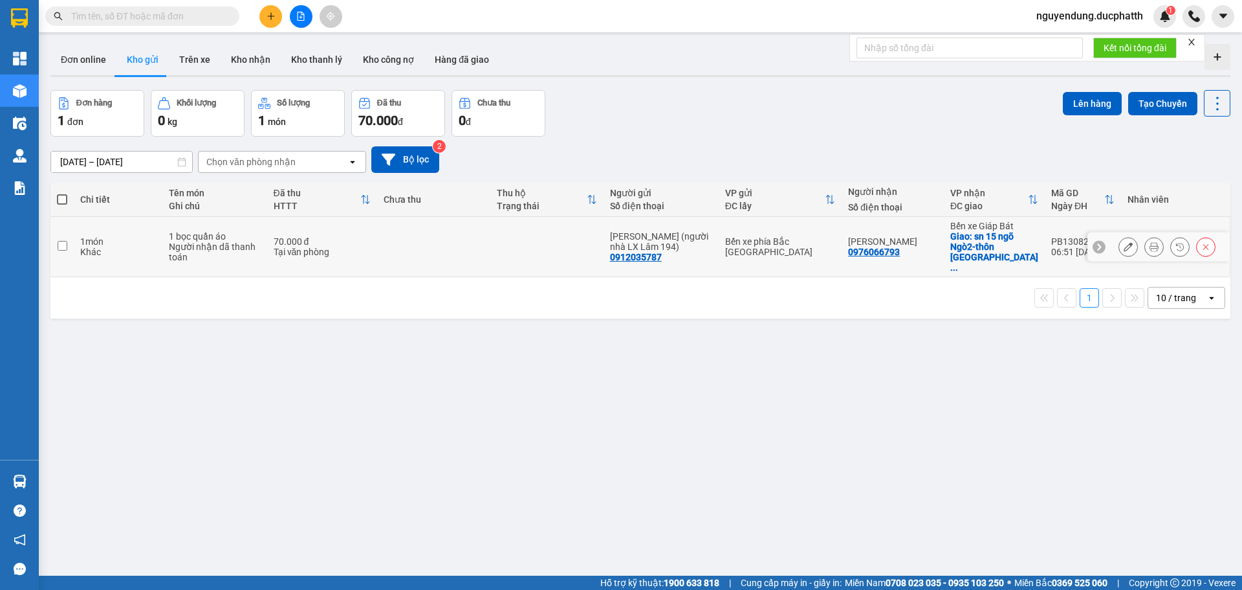
click at [73, 236] on td at bounding box center [61, 247] width 23 height 60
checkbox input "true"
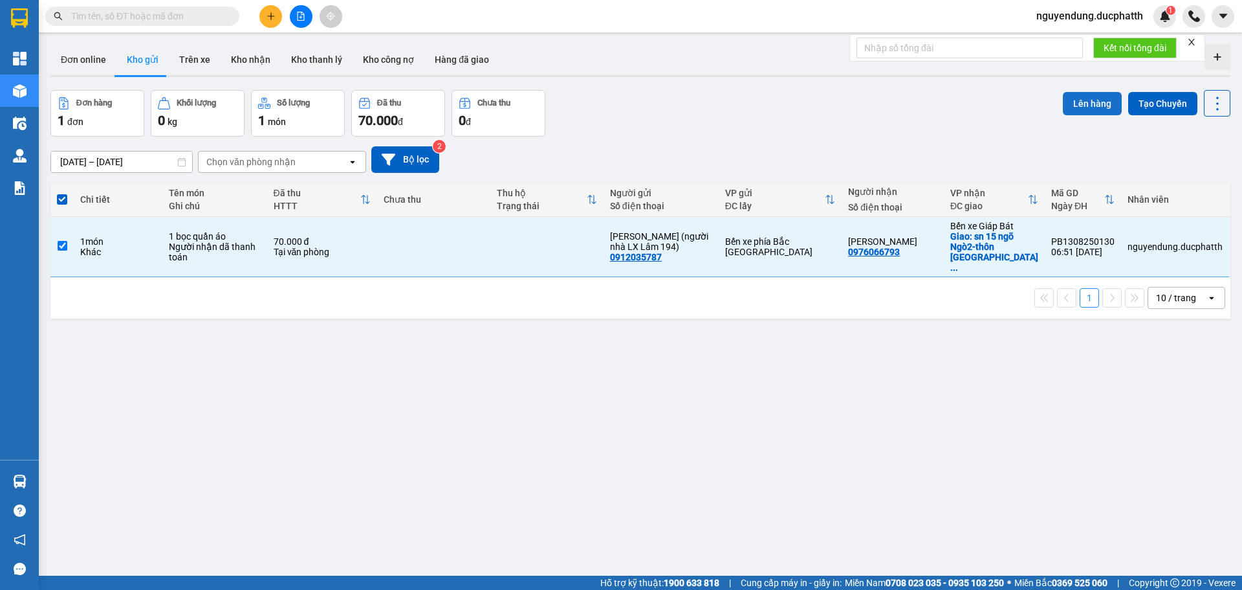
click at [1072, 110] on button "Lên hàng" at bounding box center [1092, 103] width 59 height 23
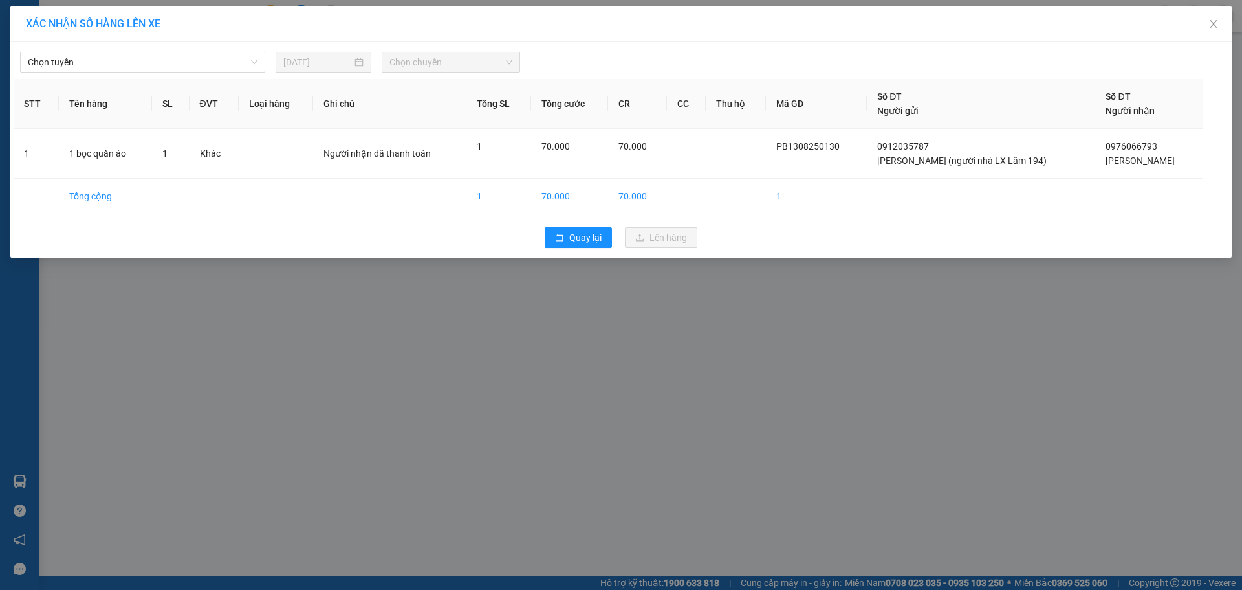
click at [122, 47] on div "Chọn tuyến [DATE] Chọn chuyến" at bounding box center [621, 58] width 1215 height 27
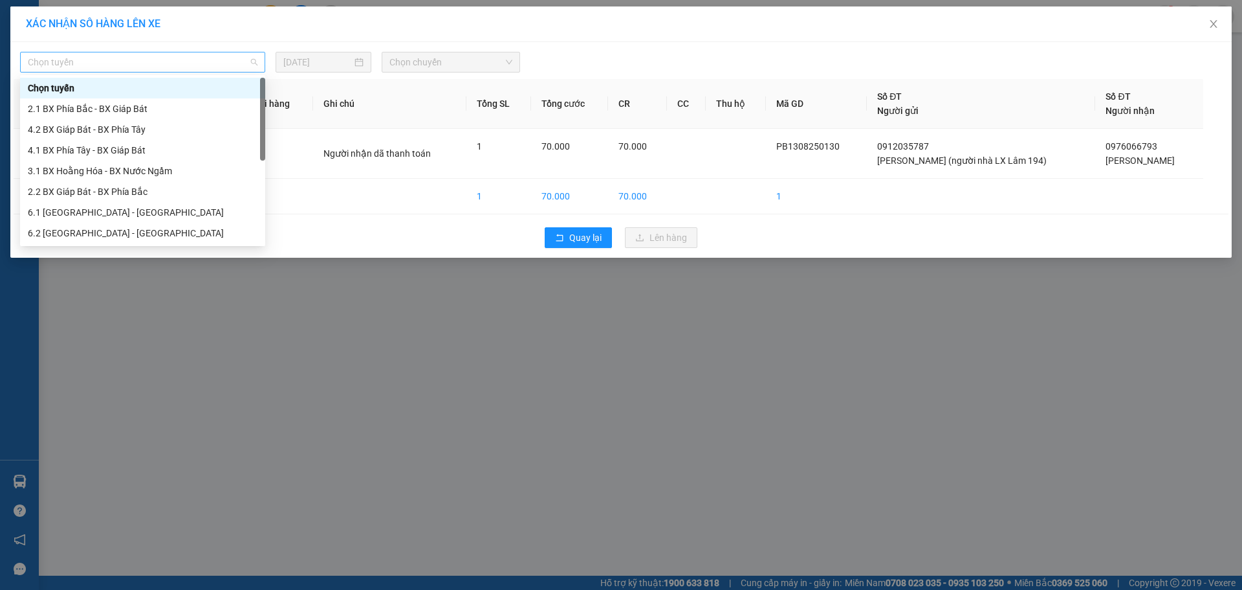
click at [125, 56] on span "Chọn tuyến" at bounding box center [143, 61] width 230 height 19
click at [114, 109] on div "2.1 BX Phía Bắc - BX Giáp Bát" at bounding box center [143, 109] width 230 height 14
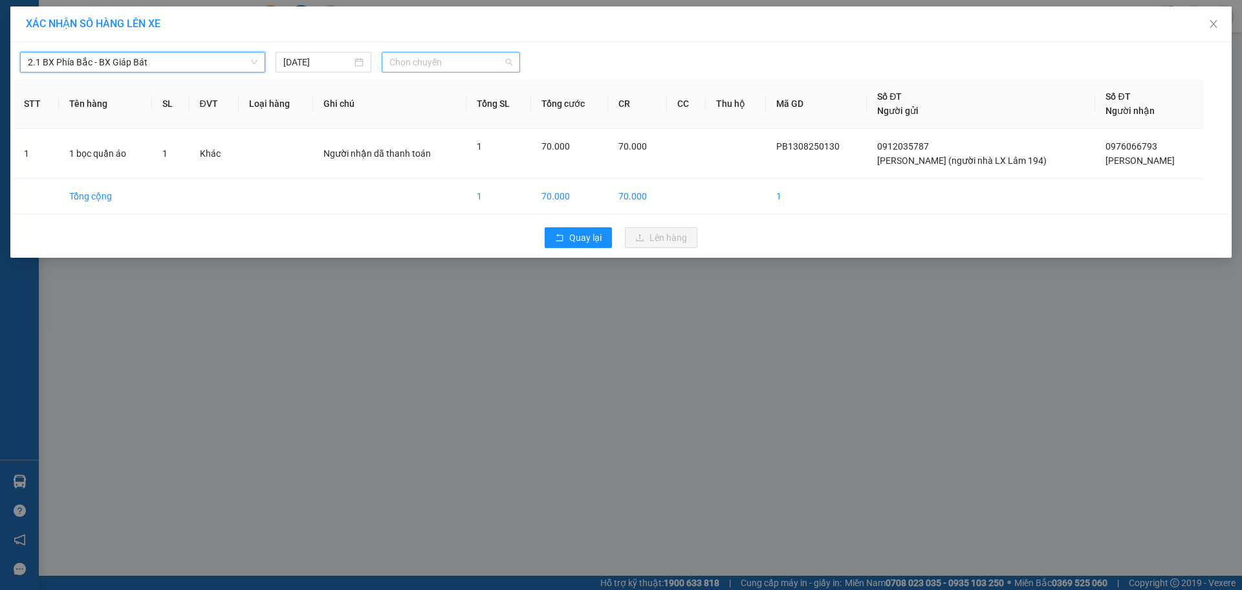
click at [412, 59] on span "Chọn chuyến" at bounding box center [451, 61] width 123 height 19
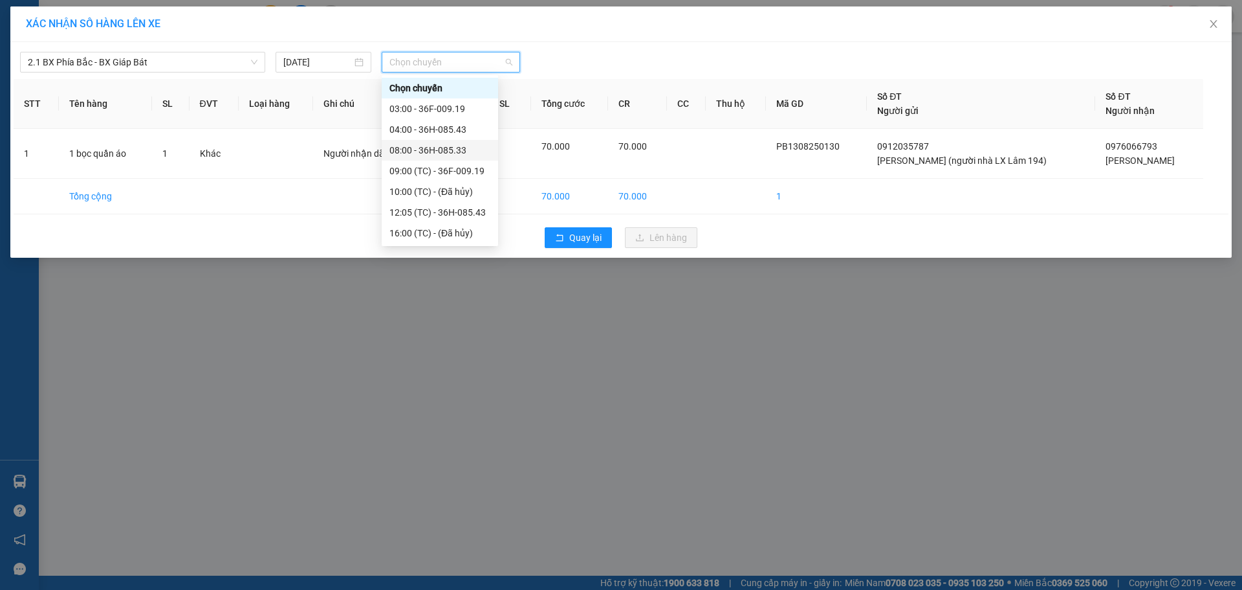
click at [428, 149] on div "08:00 - 36H-085.33" at bounding box center [440, 150] width 101 height 14
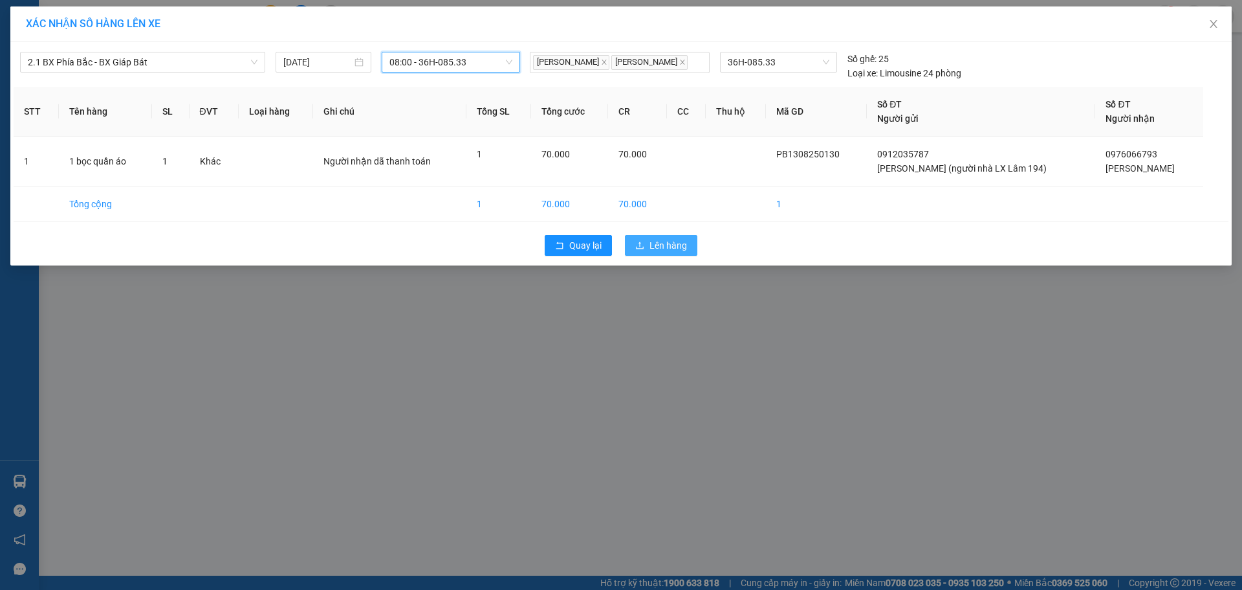
click at [674, 251] on span "Lên hàng" at bounding box center [669, 245] width 38 height 14
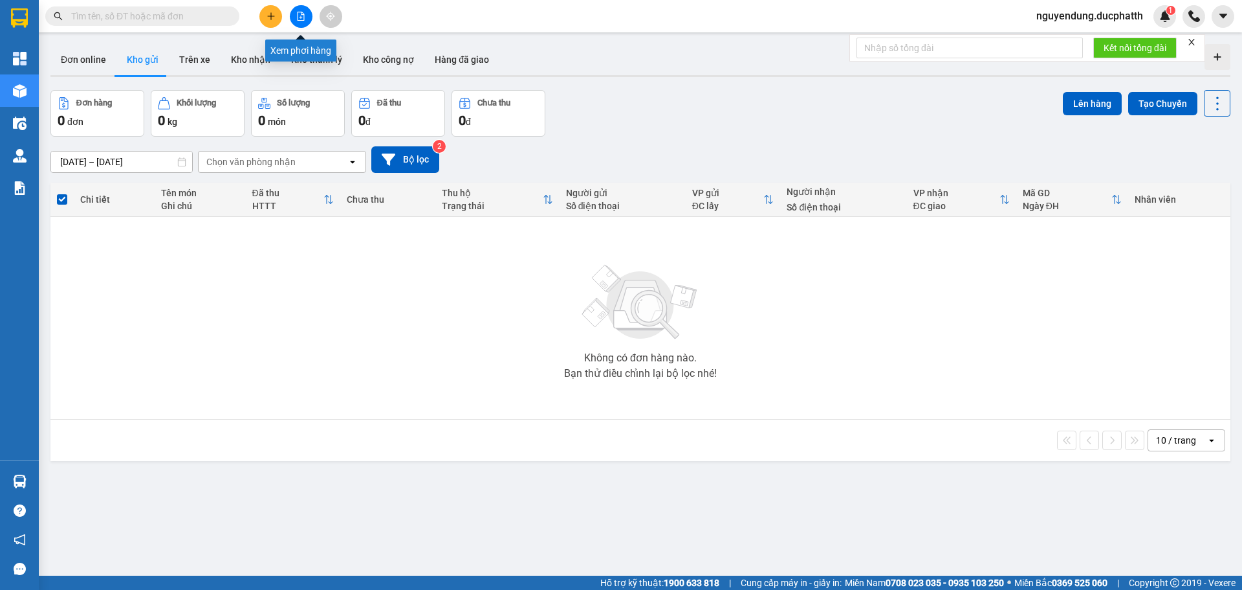
click at [298, 13] on icon "file-add" at bounding box center [301, 16] width 7 height 9
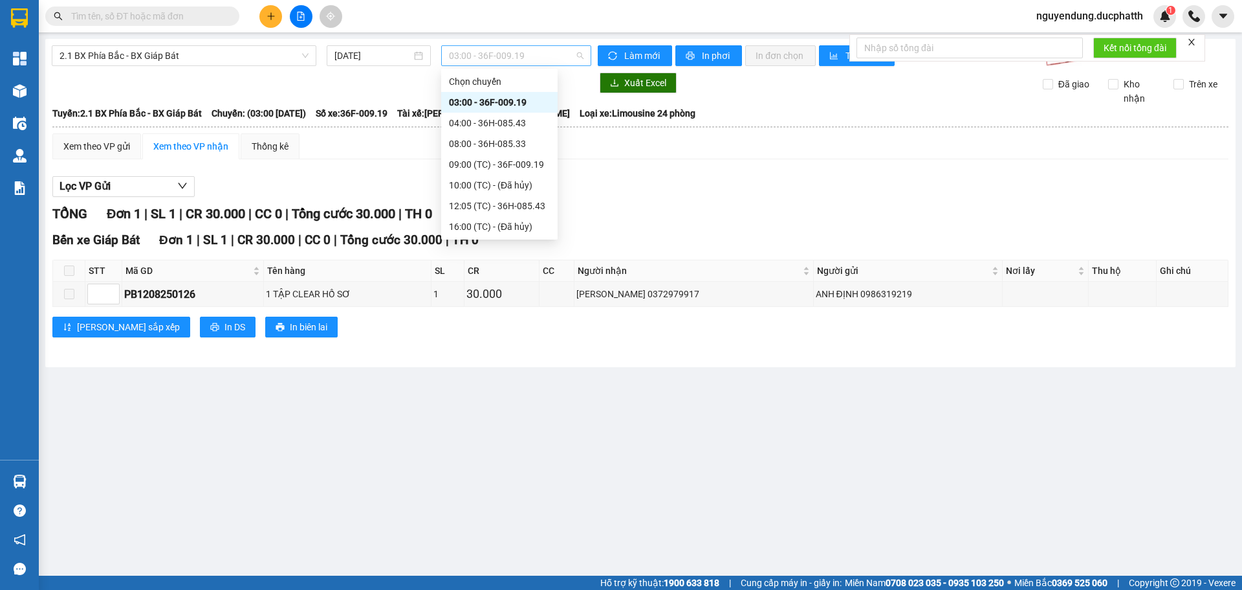
click at [560, 52] on span "03:00 - 36F-009.19" at bounding box center [516, 55] width 135 height 19
click at [472, 145] on div "08:00 - 36H-085.33" at bounding box center [499, 144] width 101 height 14
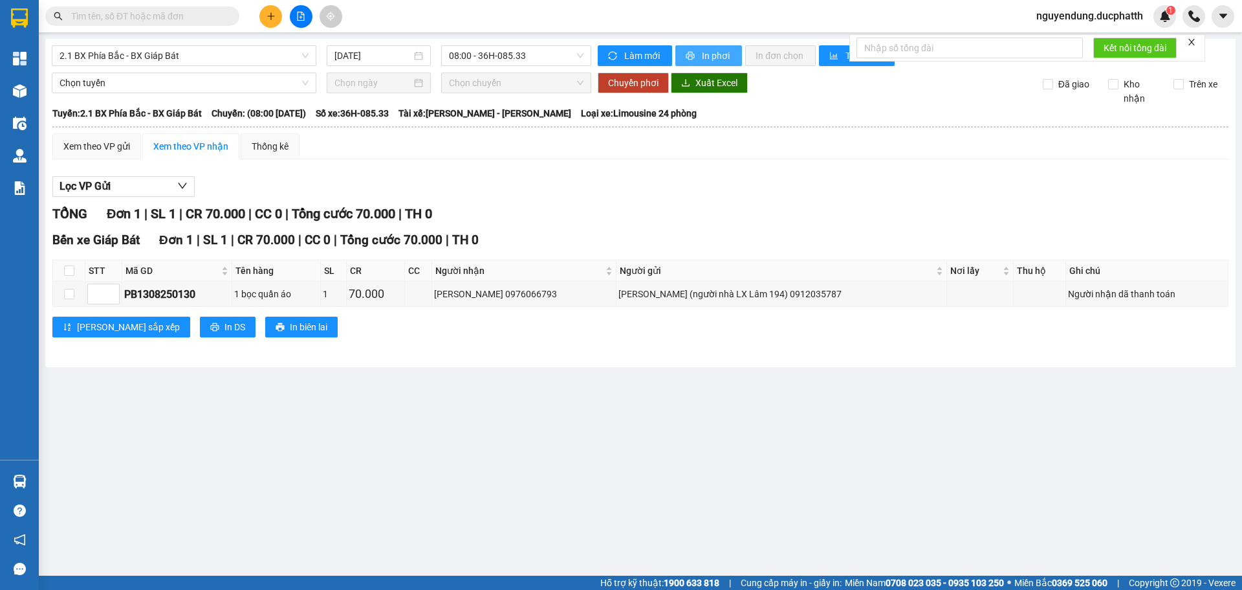
click at [728, 56] on span "In phơi" at bounding box center [717, 56] width 30 height 14
drag, startPoint x: 448, startPoint y: 159, endPoint x: 448, endPoint y: 28, distance: 130.7
click at [448, 159] on div "Xem theo VP gửi Xem theo VP nhận Thống kê" at bounding box center [640, 146] width 1176 height 26
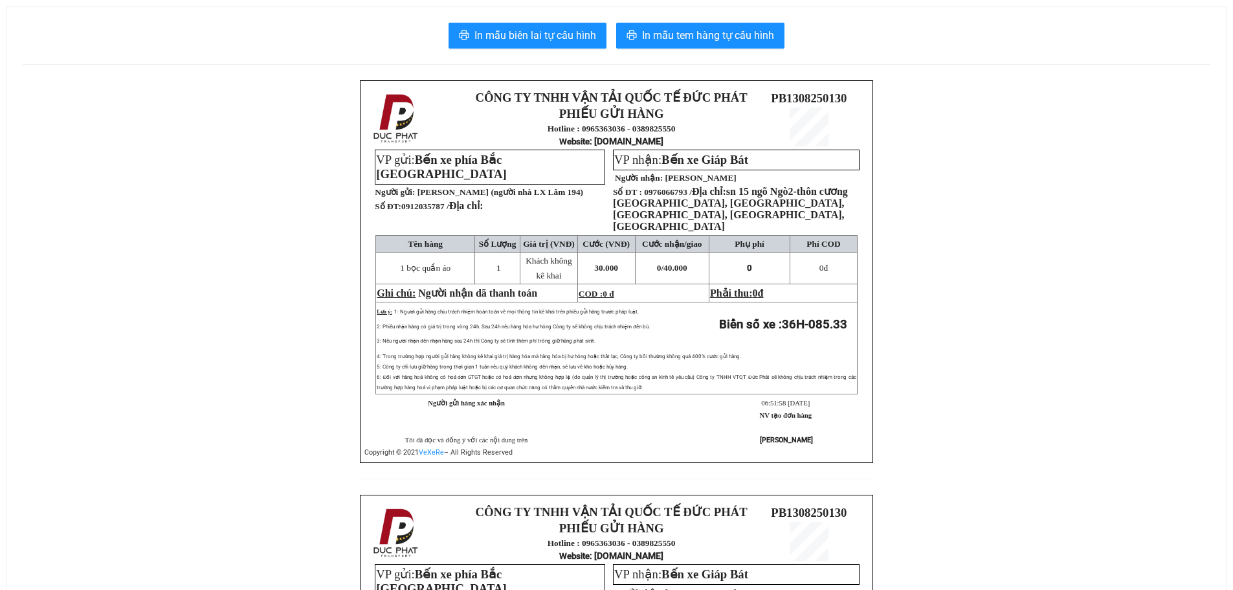
drag, startPoint x: 246, startPoint y: 317, endPoint x: 402, endPoint y: 313, distance: 156.0
click at [246, 317] on div "CÔNG TY TNHH VẬN TẢI QUỐC TẾ ĐỨC PHÁT PHIẾU GỬI HÀNG Hotline : 0965363036 - 038…" at bounding box center [616, 494] width 1187 height 828
click at [564, 36] on span "In mẫu biên lai tự cấu hình" at bounding box center [535, 35] width 122 height 16
